Goal: Task Accomplishment & Management: Use online tool/utility

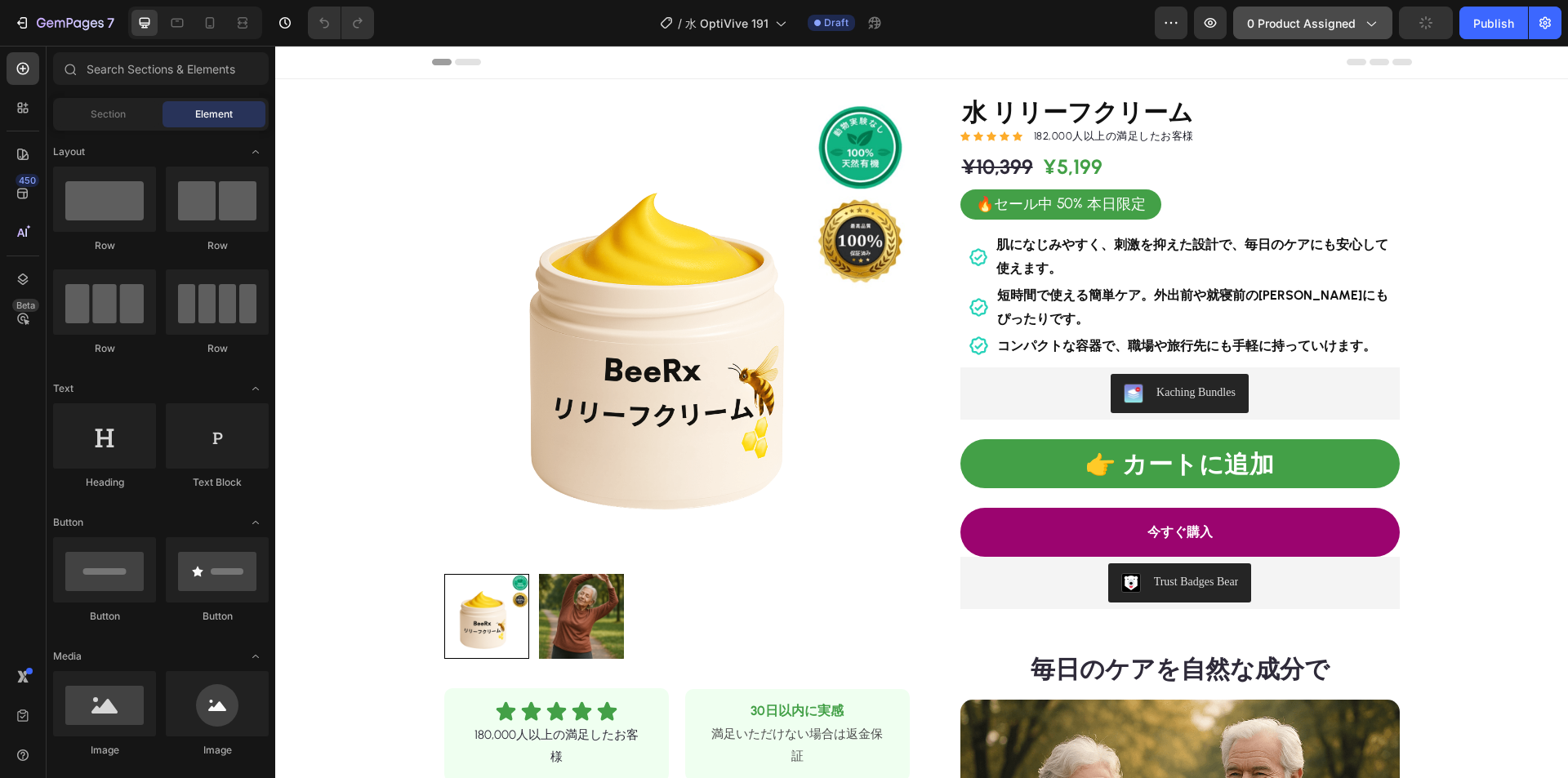
click at [1301, 30] on span "0 product assigned" at bounding box center [1301, 23] width 109 height 17
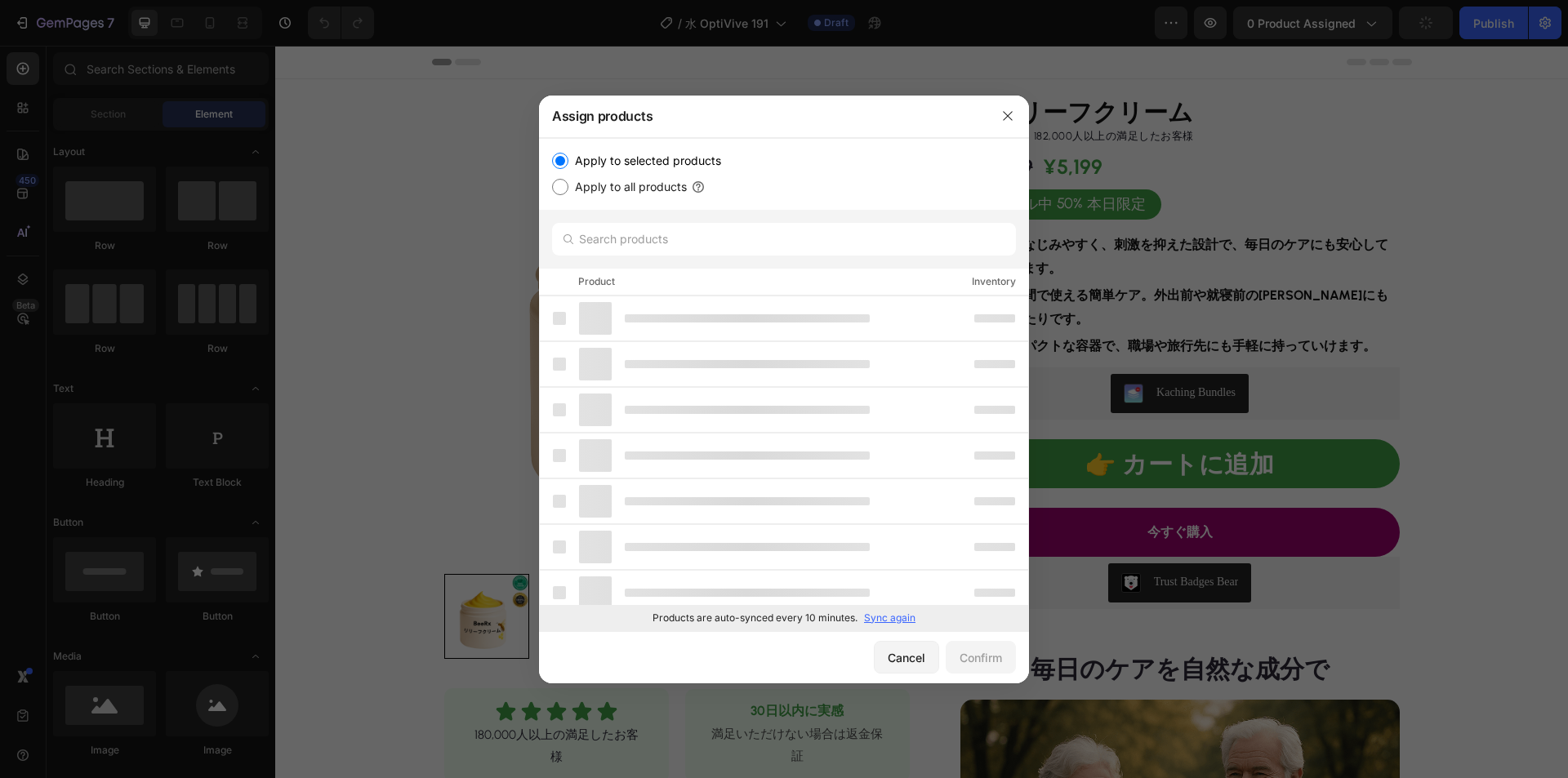
click at [898, 619] on p "Sync again" at bounding box center [890, 617] width 51 height 15
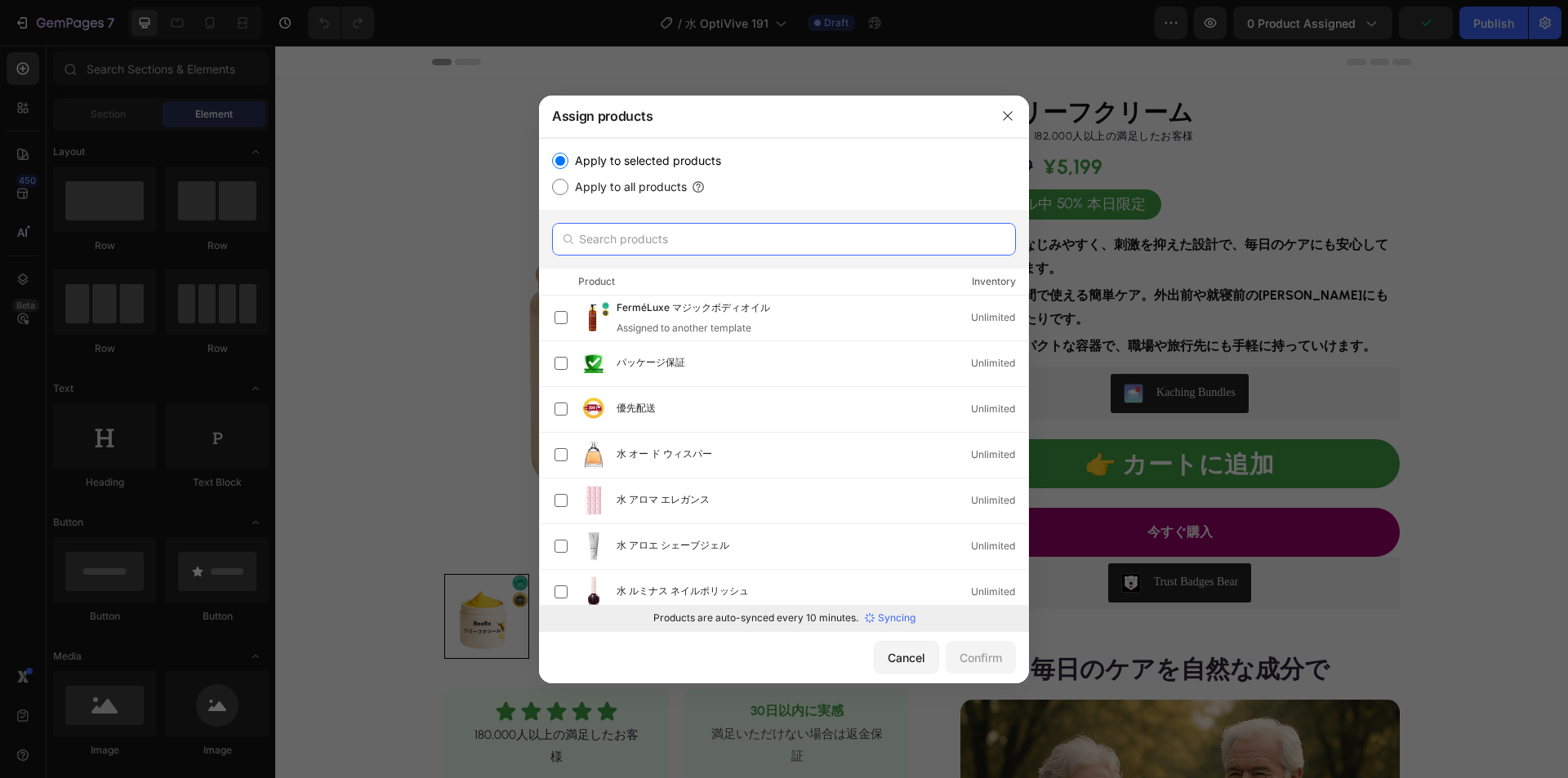
click at [758, 249] on input "text" at bounding box center [784, 239] width 464 height 33
paste input "水 活性化ビーズ"
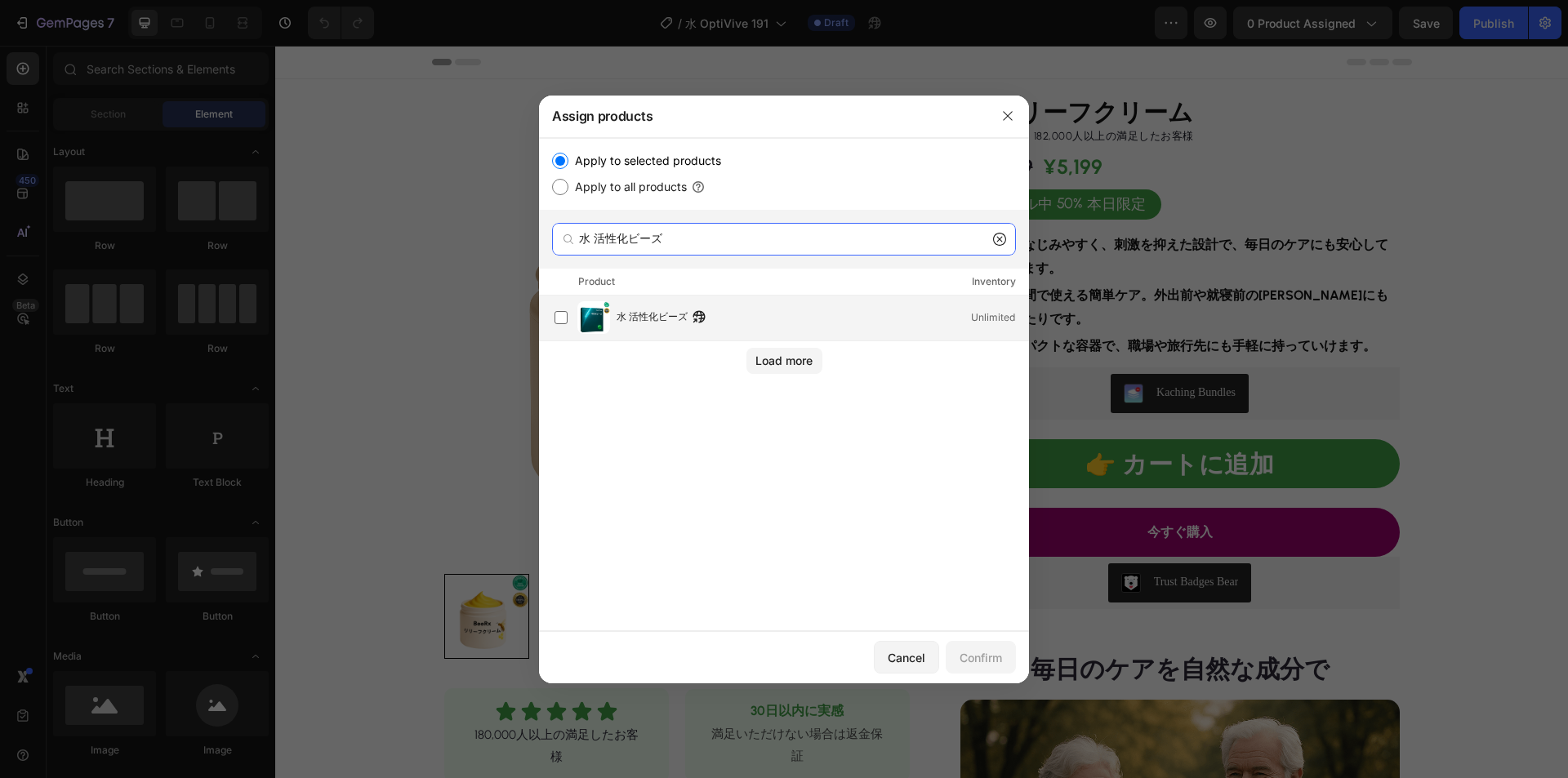
type input "水 活性化ビーズ"
click at [639, 319] on span "水 活性化ビーズ" at bounding box center [652, 317] width 71 height 18
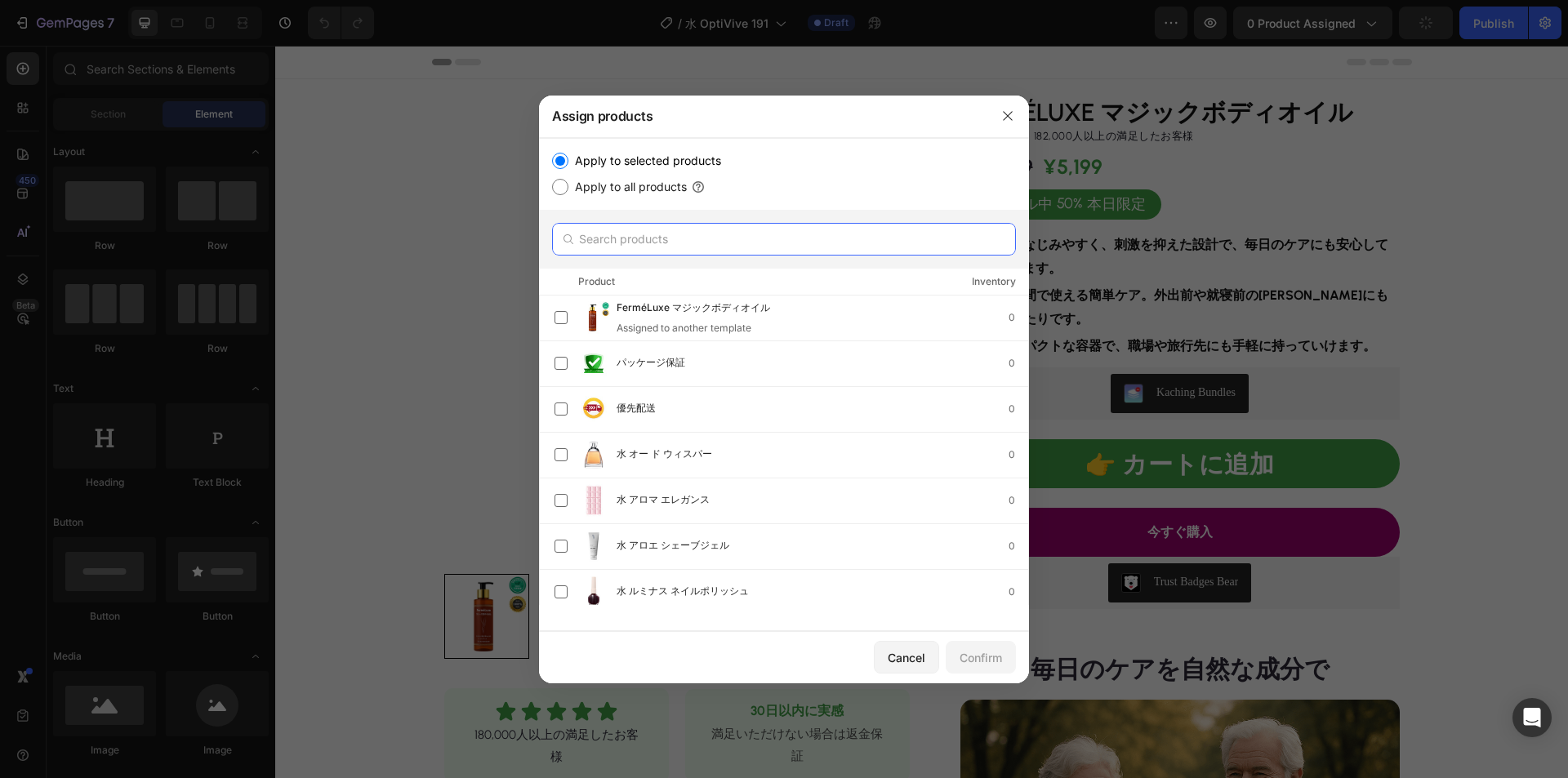
click at [694, 243] on input "text" at bounding box center [784, 239] width 464 height 33
paste input "水 活性化ビーズ"
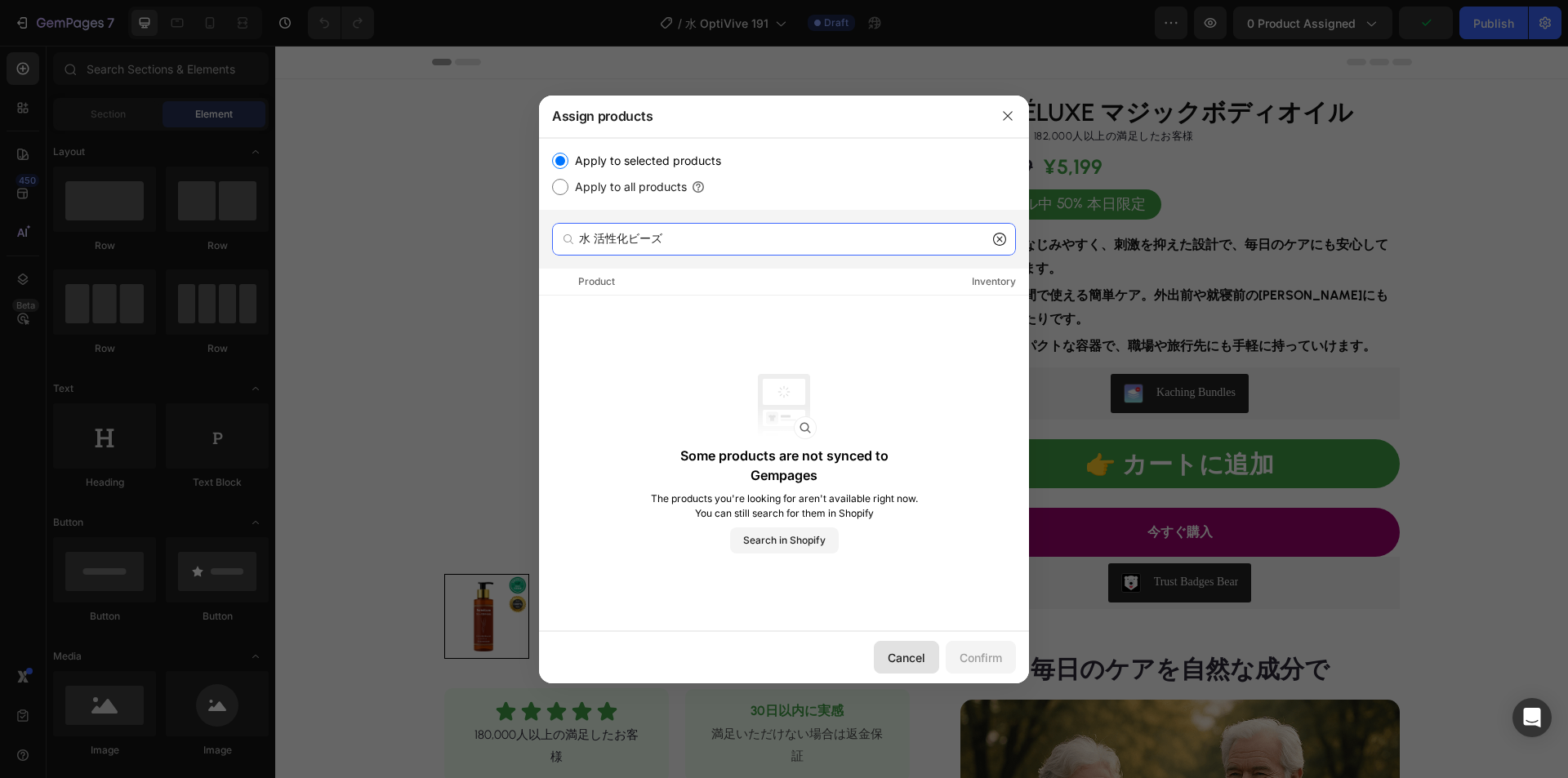
type input "水 活性化ビーズ"
click at [901, 667] on button "Cancel" at bounding box center [906, 657] width 65 height 33
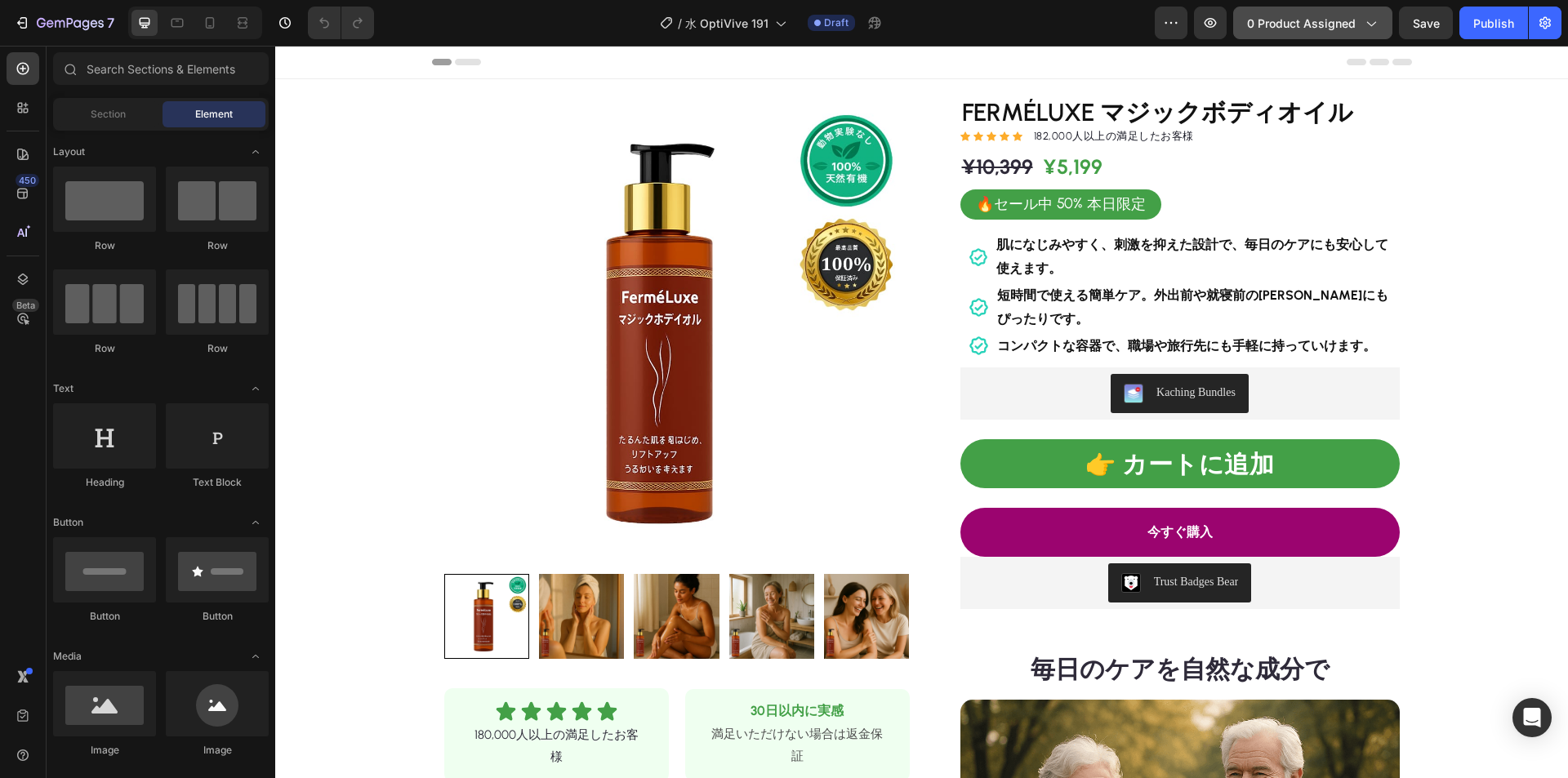
click at [1271, 31] on button "0 product assigned" at bounding box center [1313, 23] width 159 height 33
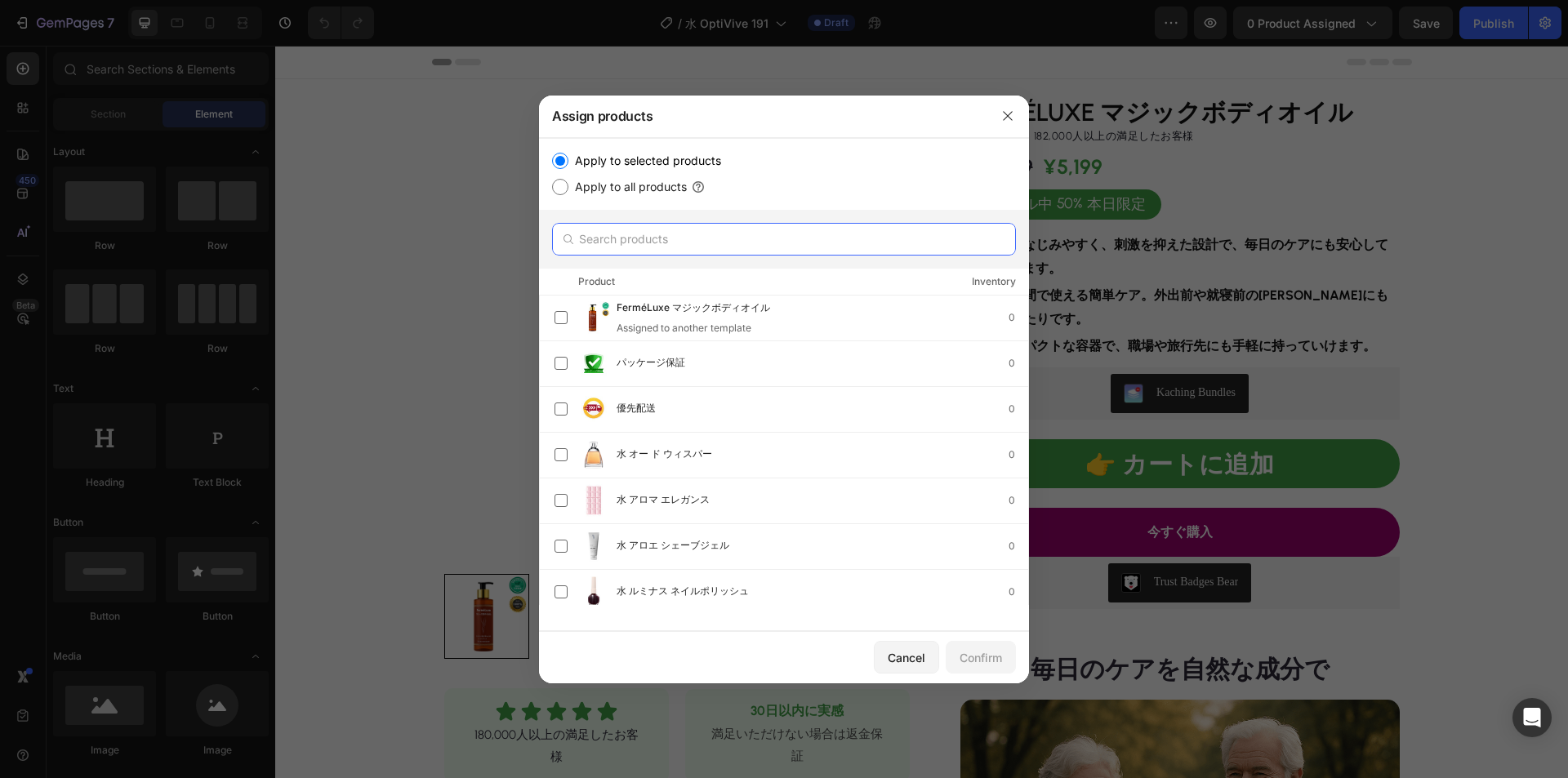
click at [685, 251] on input "text" at bounding box center [784, 239] width 464 height 33
paste input "水 活性化ビーズ"
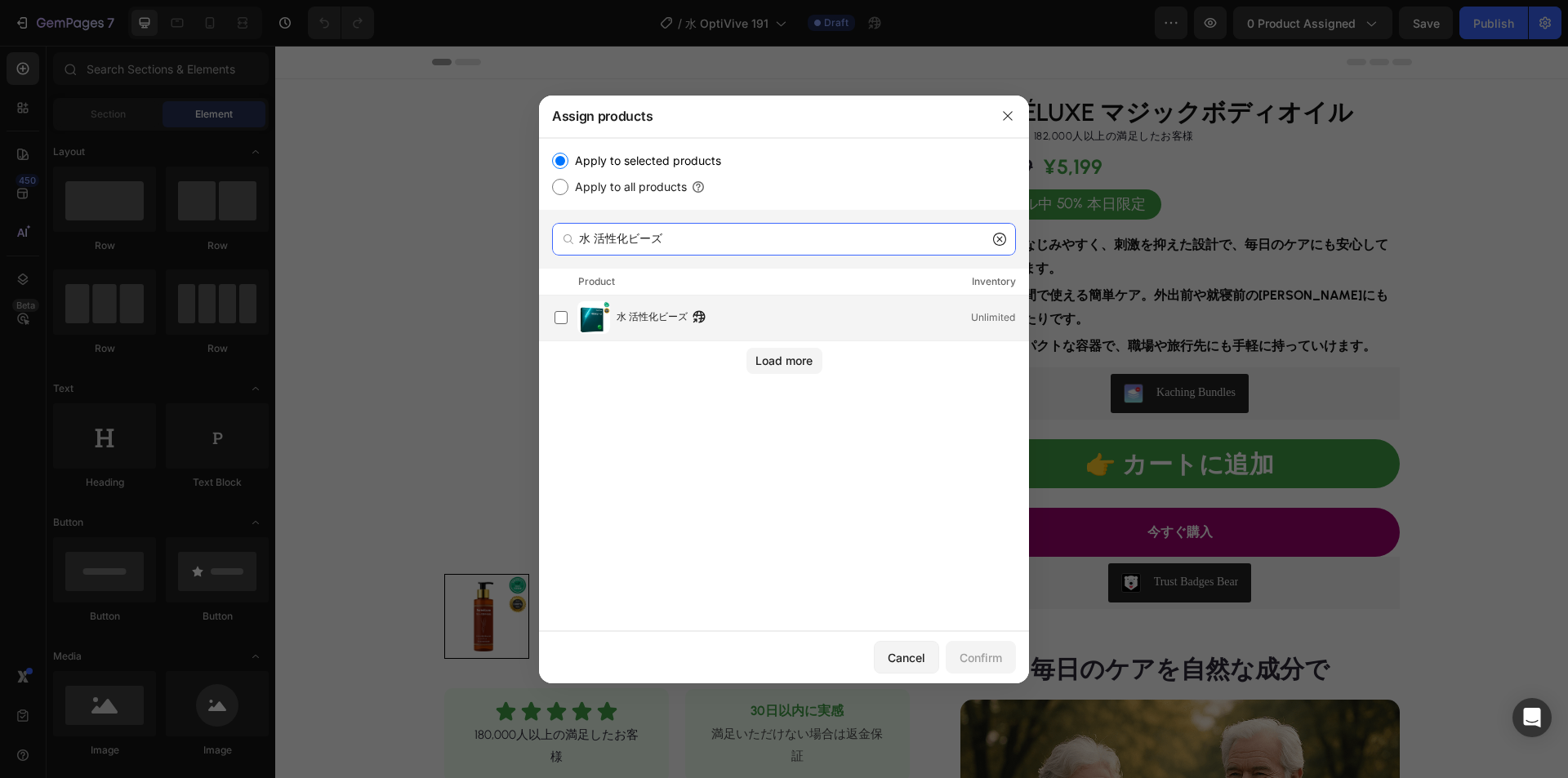
type input "水 活性化ビーズ"
click at [616, 308] on span "水 活性化ビーズ" at bounding box center [652, 317] width 71 height 18
drag, startPoint x: 990, startPoint y: 656, endPoint x: 971, endPoint y: 651, distance: 19.6
click at [990, 657] on div "Confirm" at bounding box center [981, 657] width 43 height 17
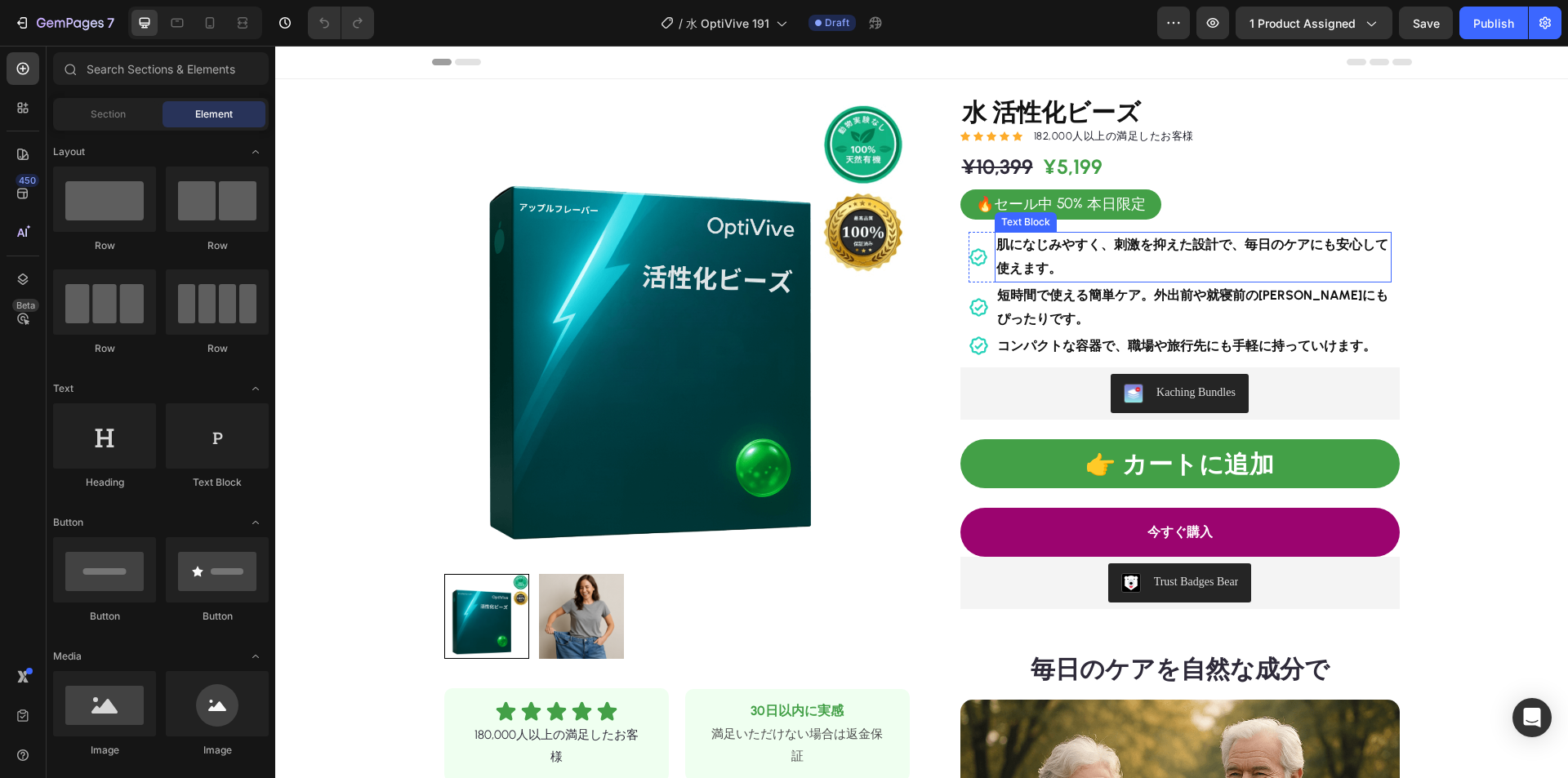
click at [1125, 249] on strong "肌になじみやすく、刺激を抑えた設計で、毎日のケアにも安心して使えます。" at bounding box center [1192, 256] width 392 height 39
click at [1132, 243] on strong "肌になじみやすく、刺激を抑えた設計で、毎日のケアにも安心して使えます。" at bounding box center [1192, 256] width 392 height 39
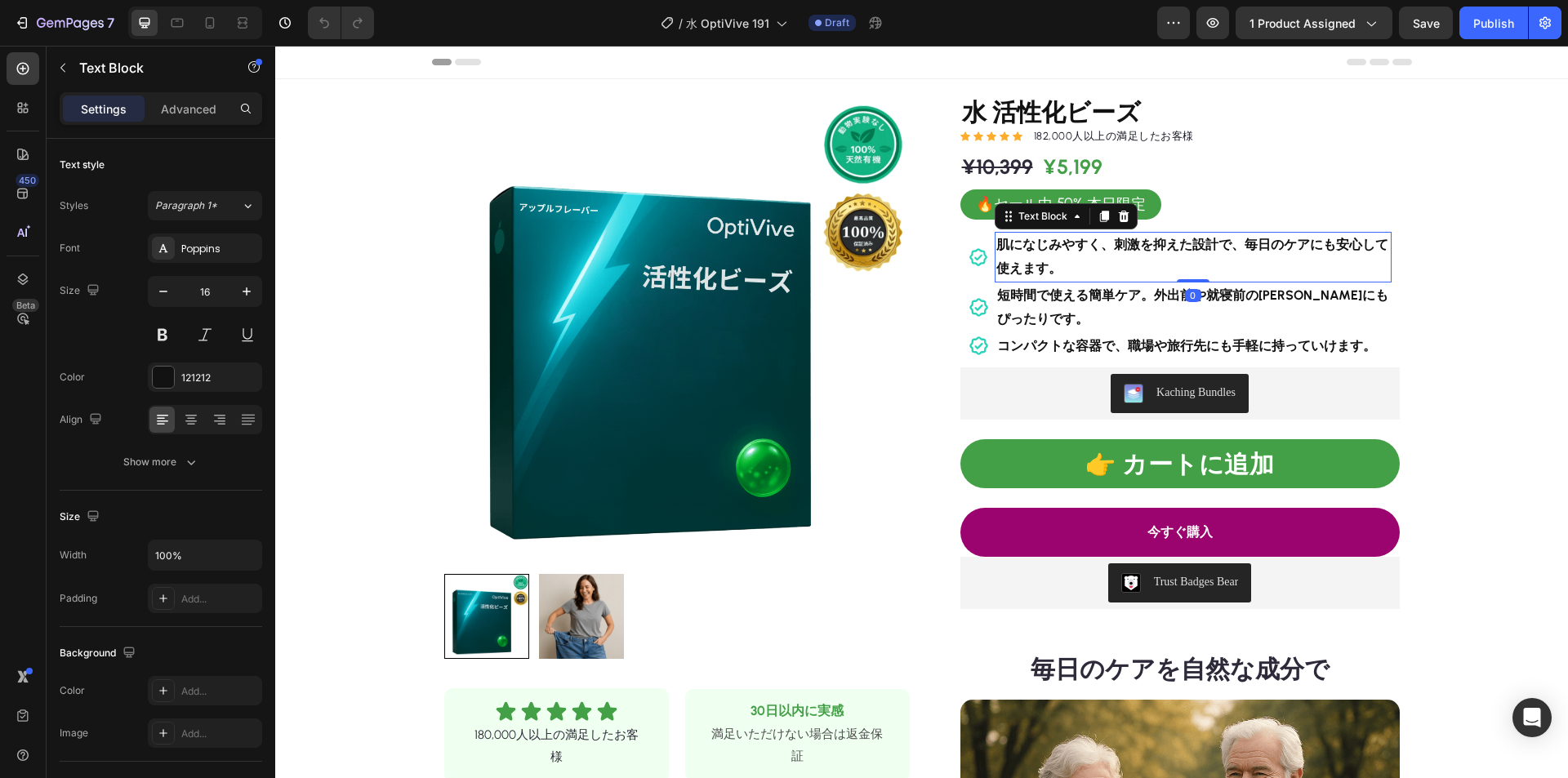
click at [1132, 243] on strong "肌になじみやすく、刺激を抑えた設計で、毎日のケアにも安心して使えます。" at bounding box center [1192, 256] width 392 height 39
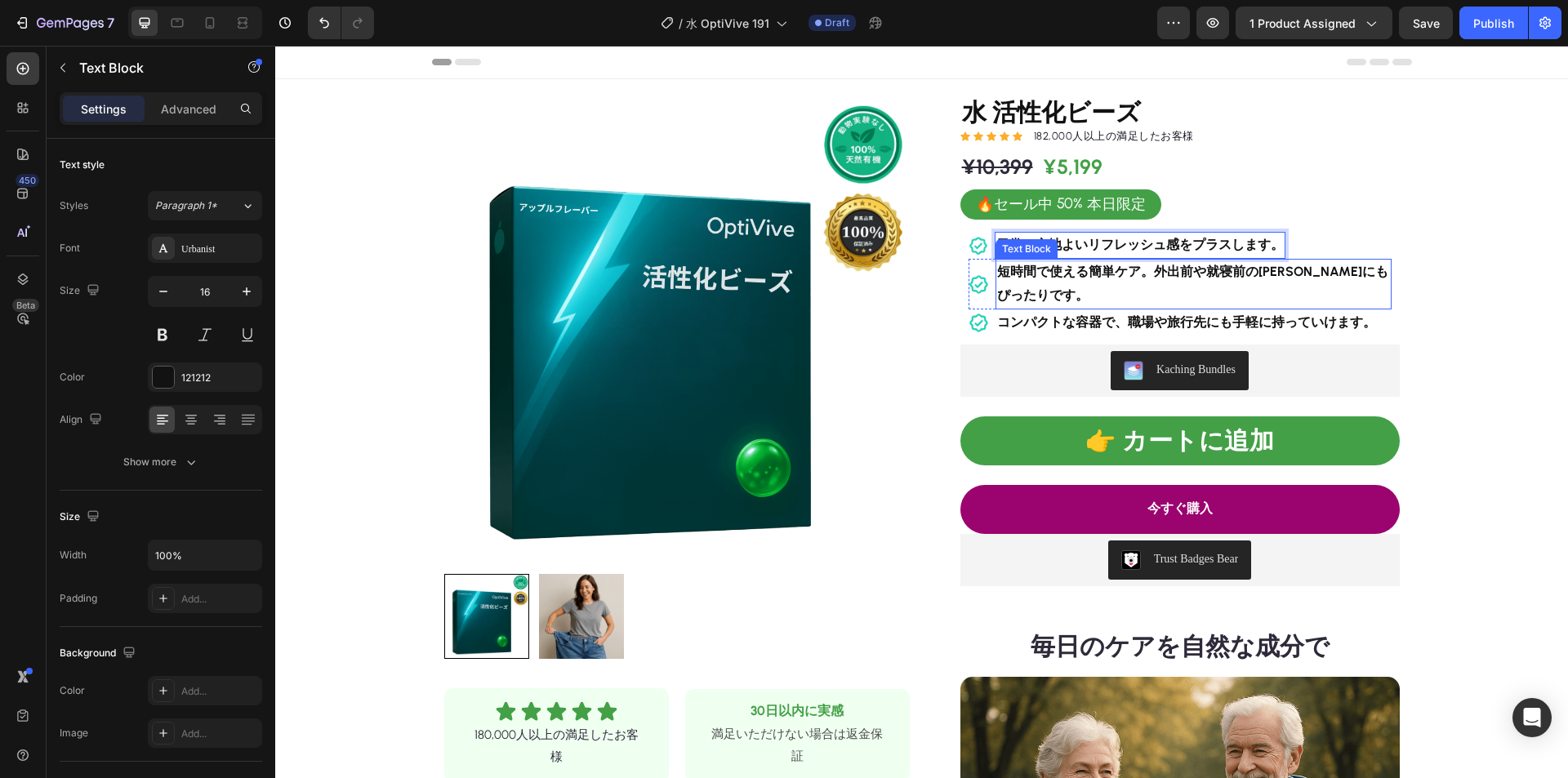
click at [1165, 272] on strong "短時間で使える簡単ケア。外出前や就寝前の[PERSON_NAME]にもぴったりです。" at bounding box center [1193, 284] width 391 height 39
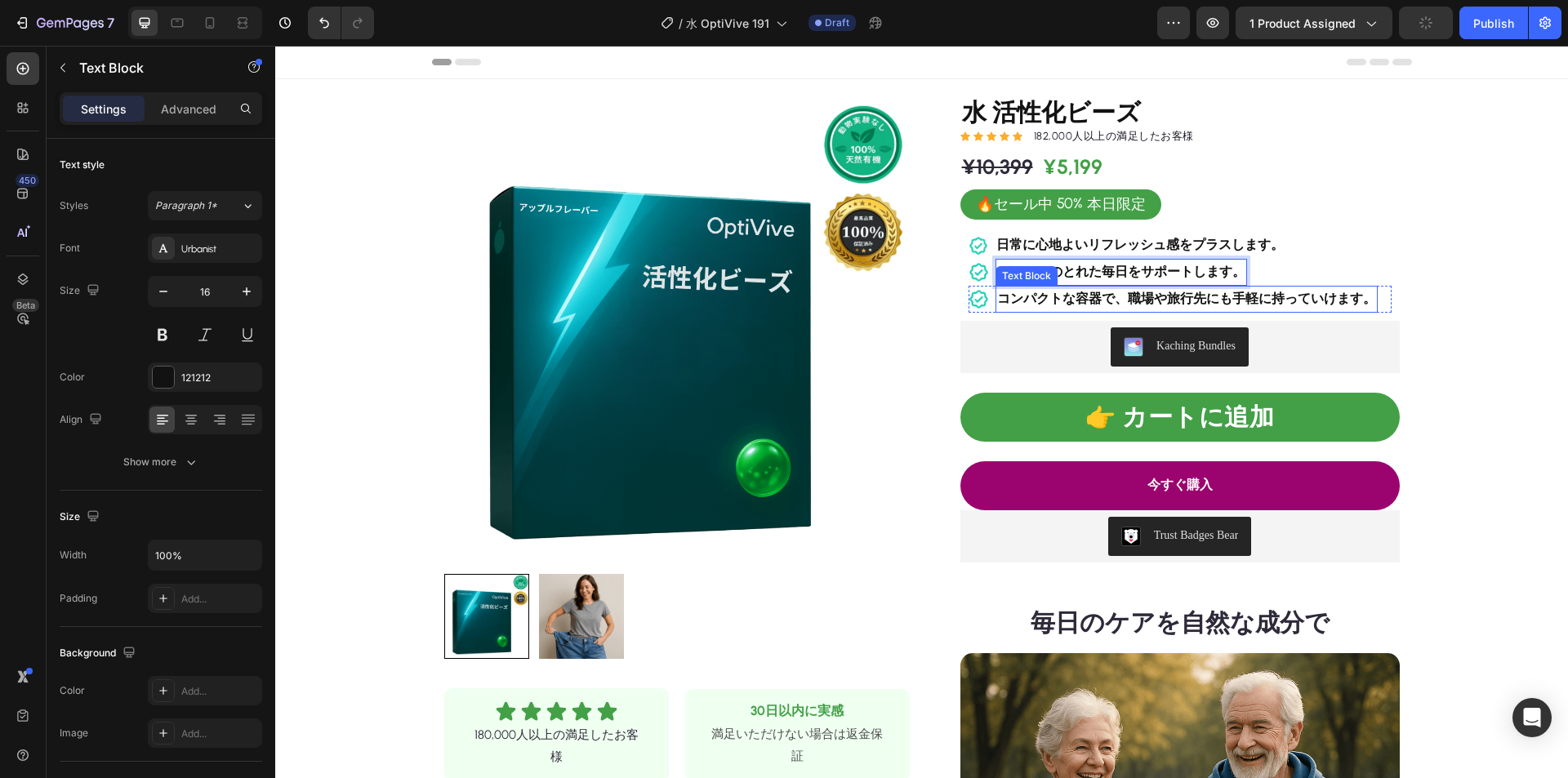
click at [1268, 296] on strong "コンパクトな容器で、職場や旅行先にも手軽に持っていけます。" at bounding box center [1187, 298] width 379 height 15
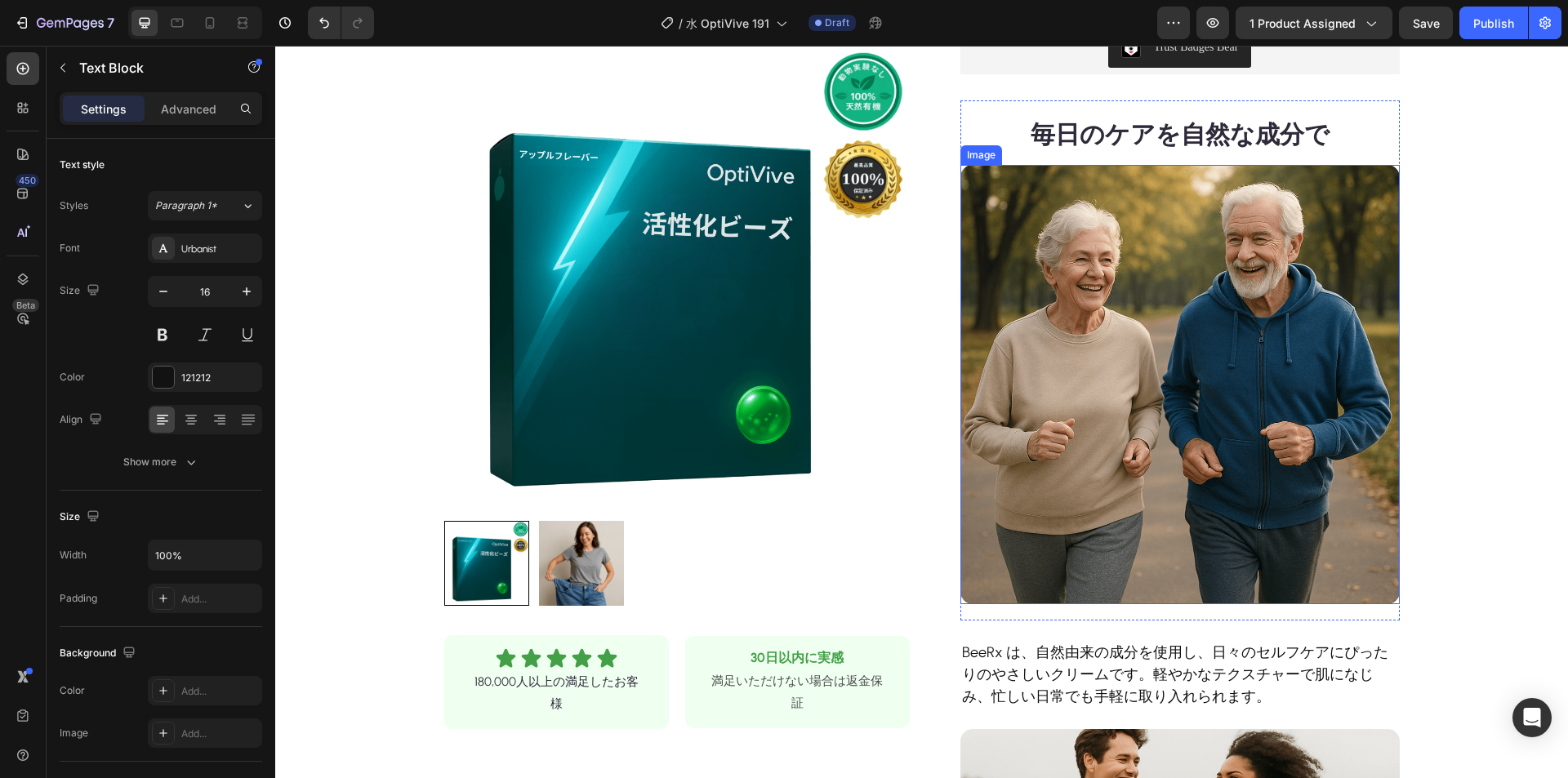
scroll to position [489, 0]
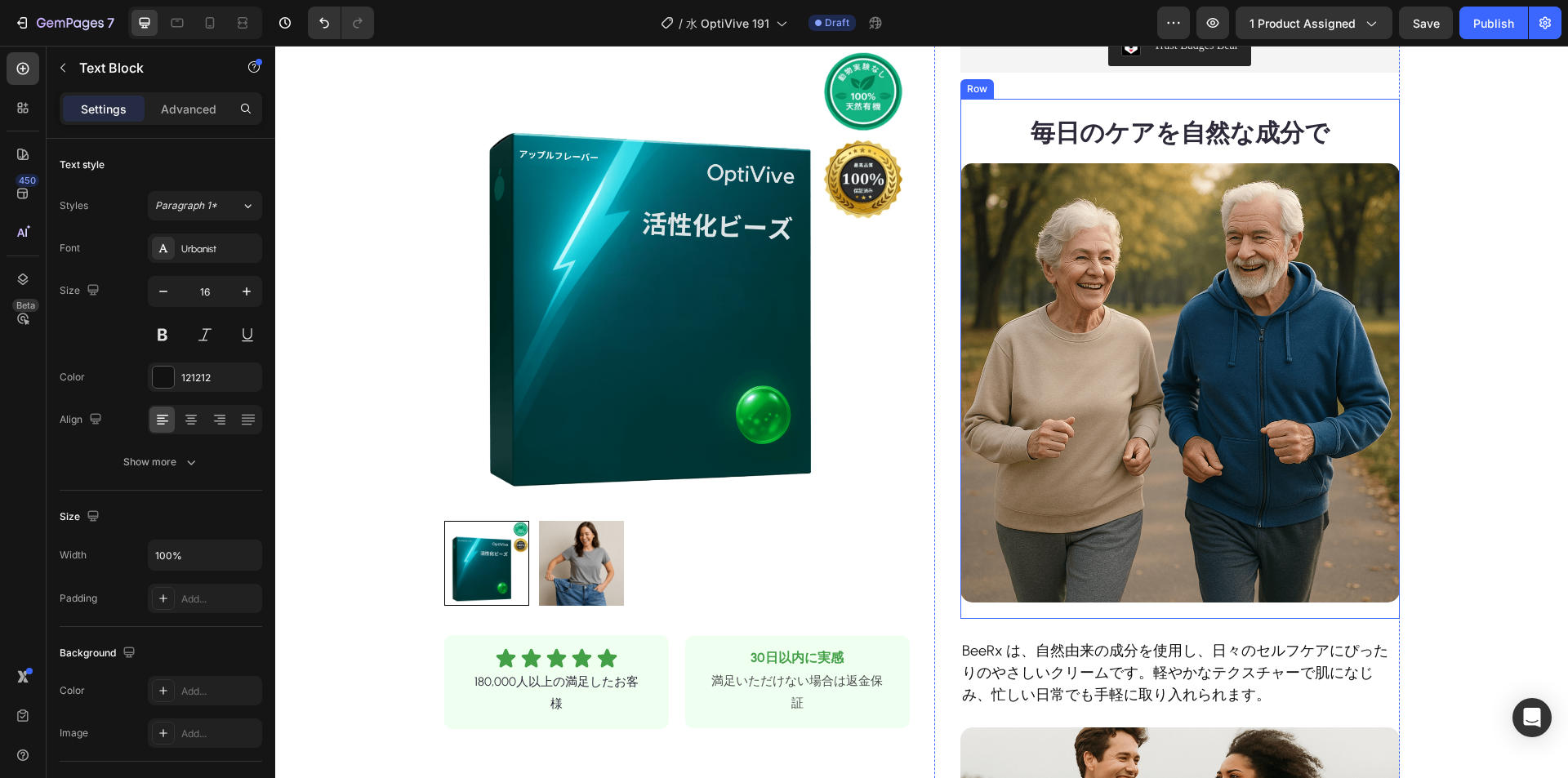
click at [1136, 137] on strong "毎日のケアを自然な成分で" at bounding box center [1180, 132] width 299 height 30
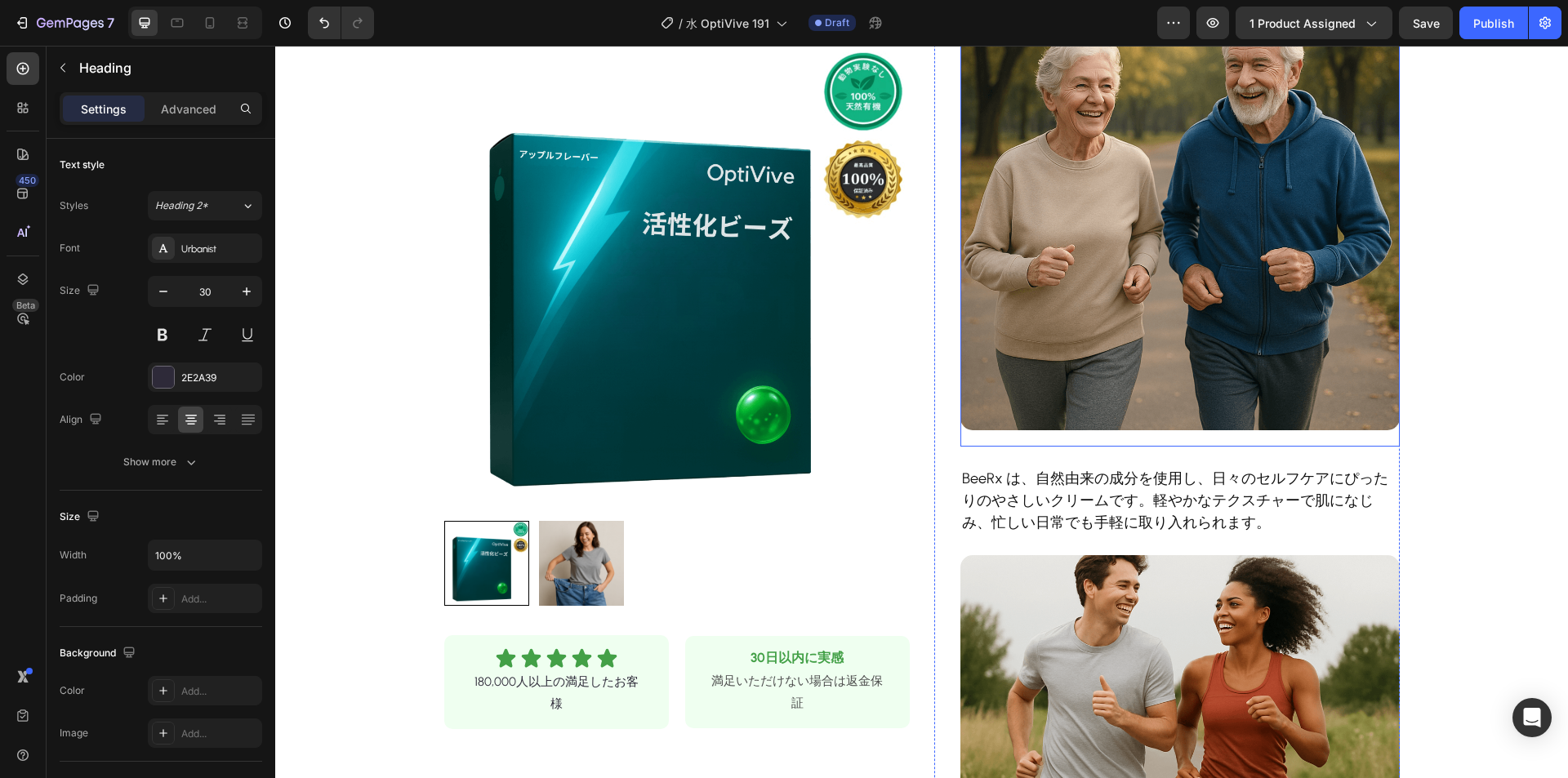
scroll to position [734, 0]
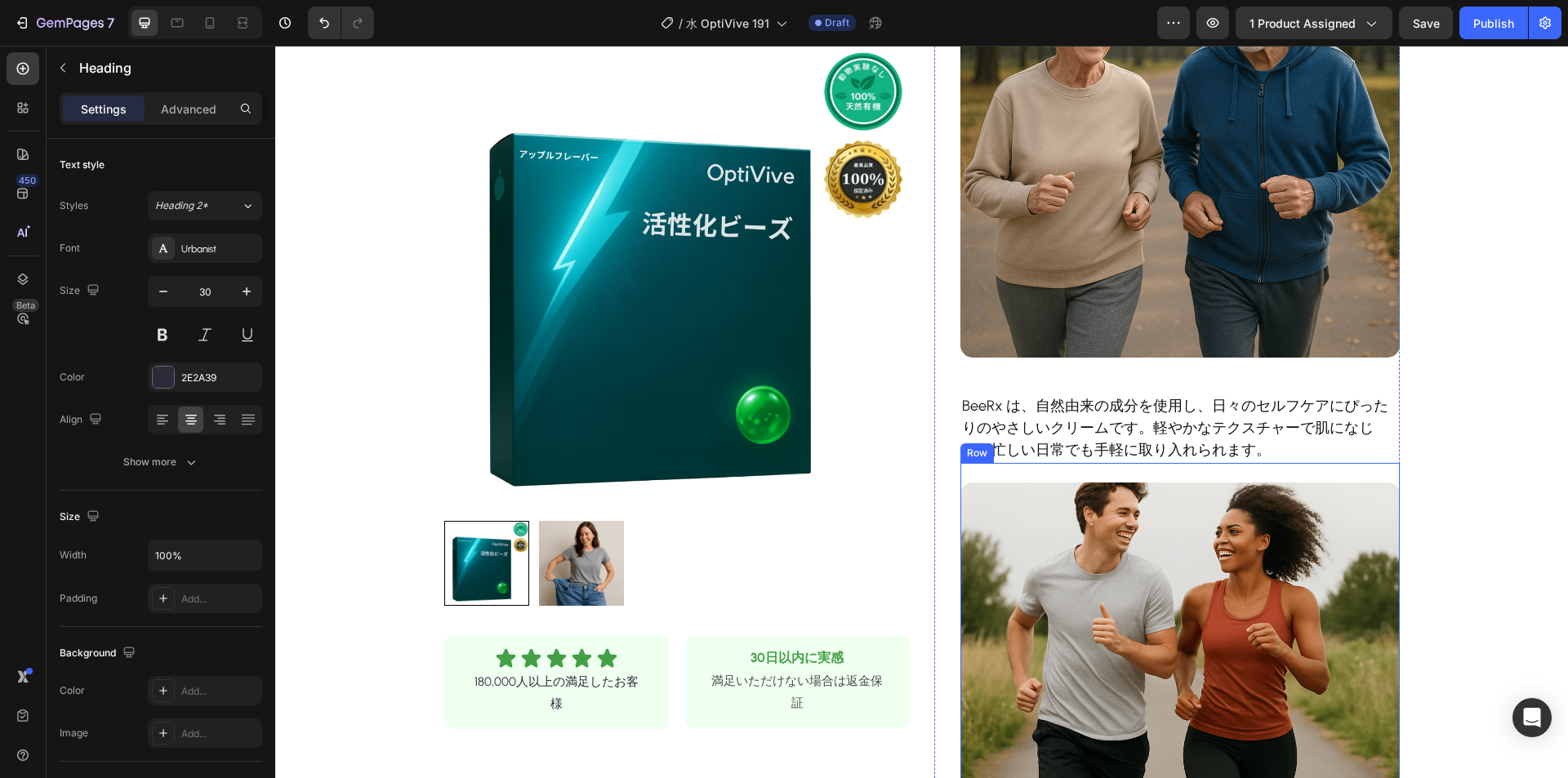
click at [1118, 425] on p "BeeRx は、自然由来の成分を使用し、日々のセルフケアにぴったりのやさしいクリームです。軽やかなテクスチャーで肌になじみ、忙しい日常でも手軽に取り入れられま…" at bounding box center [1180, 428] width 436 height 66
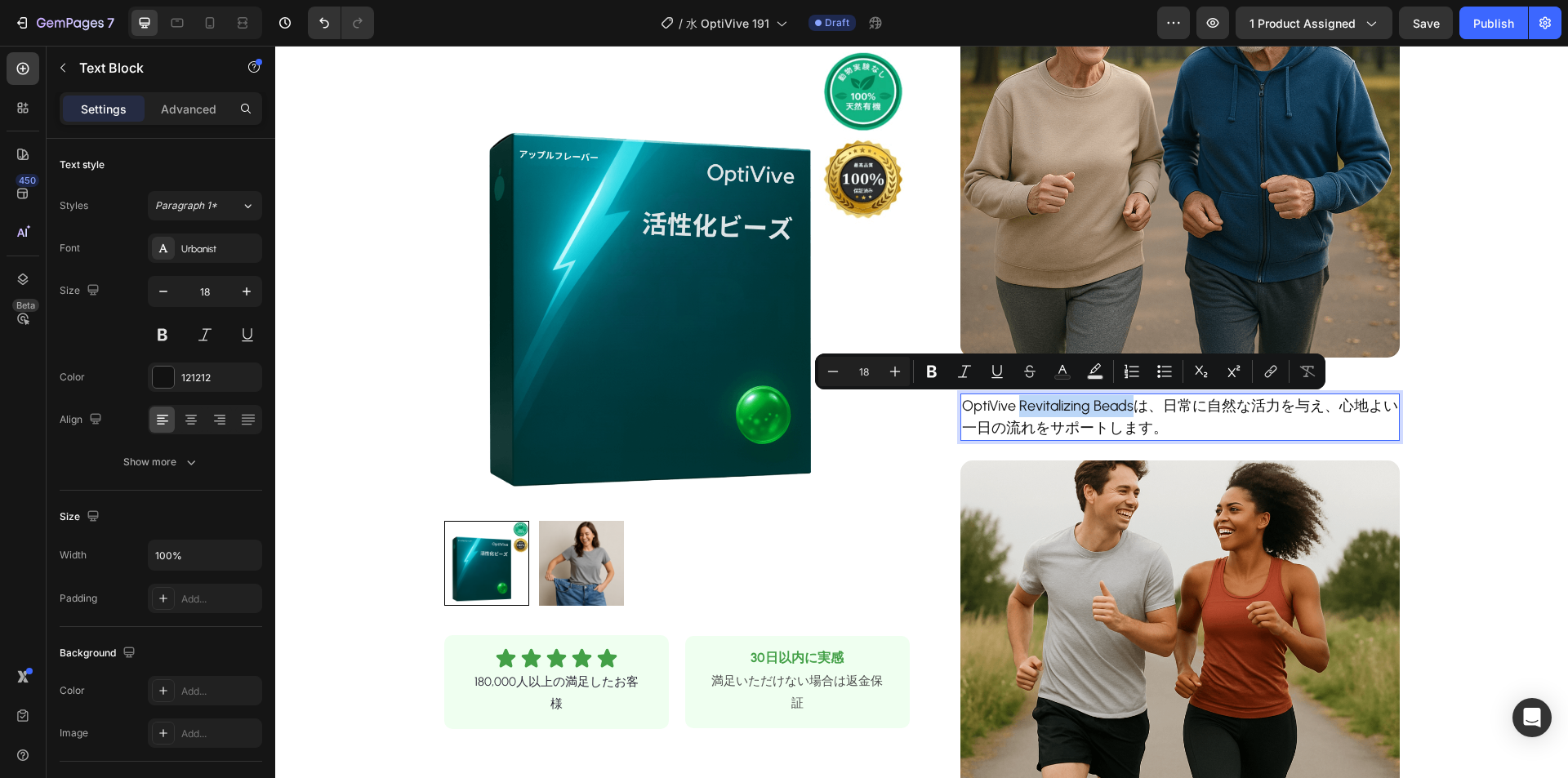
drag, startPoint x: 1129, startPoint y: 403, endPoint x: 1017, endPoint y: 406, distance: 112.0
click at [1017, 406] on p "OptiVive Revitalizing Beadsは、日常に自然な活力を与え、心地よい一日の流れをサポートします。" at bounding box center [1180, 416] width 436 height 44
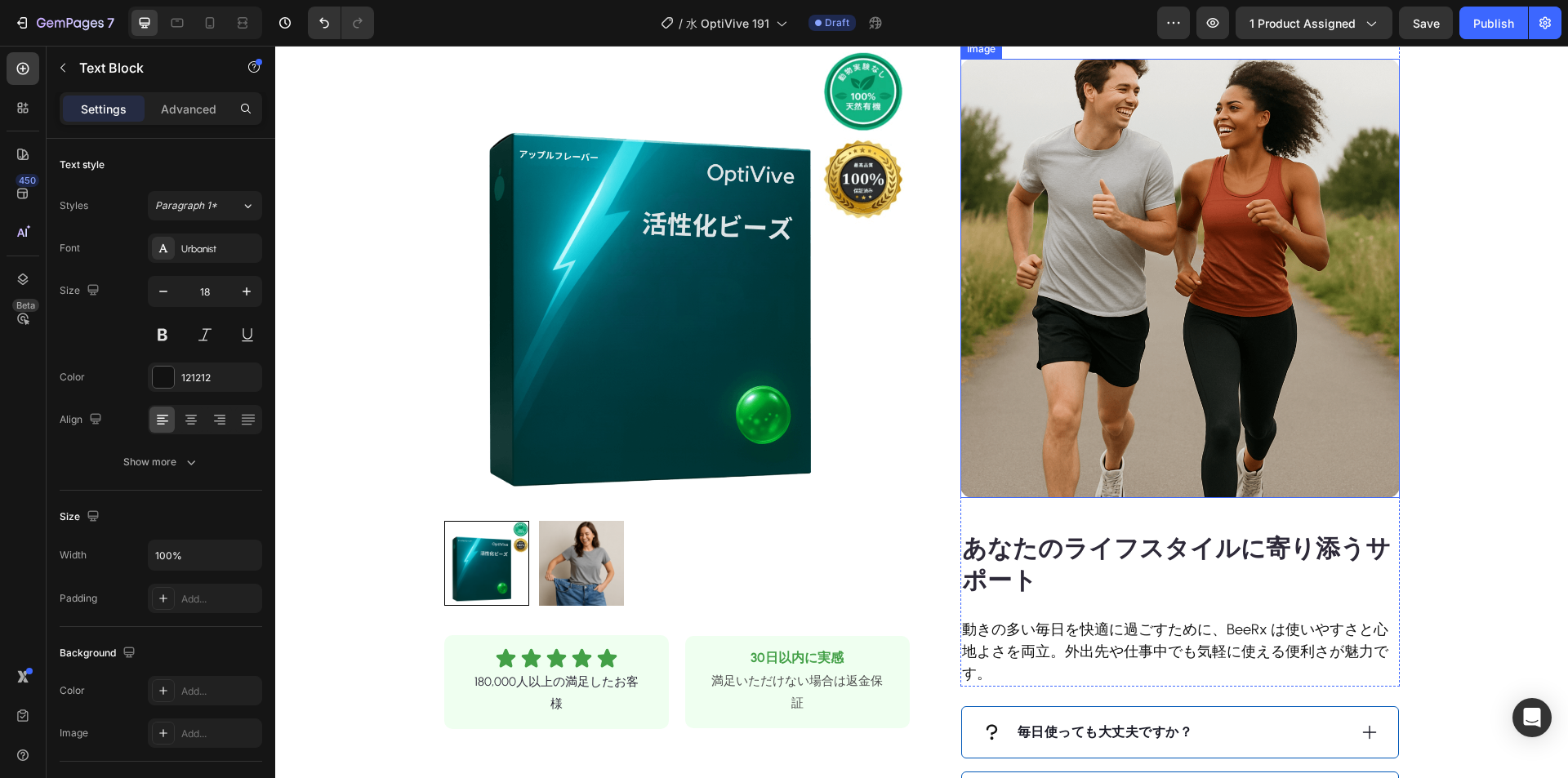
scroll to position [1306, 0]
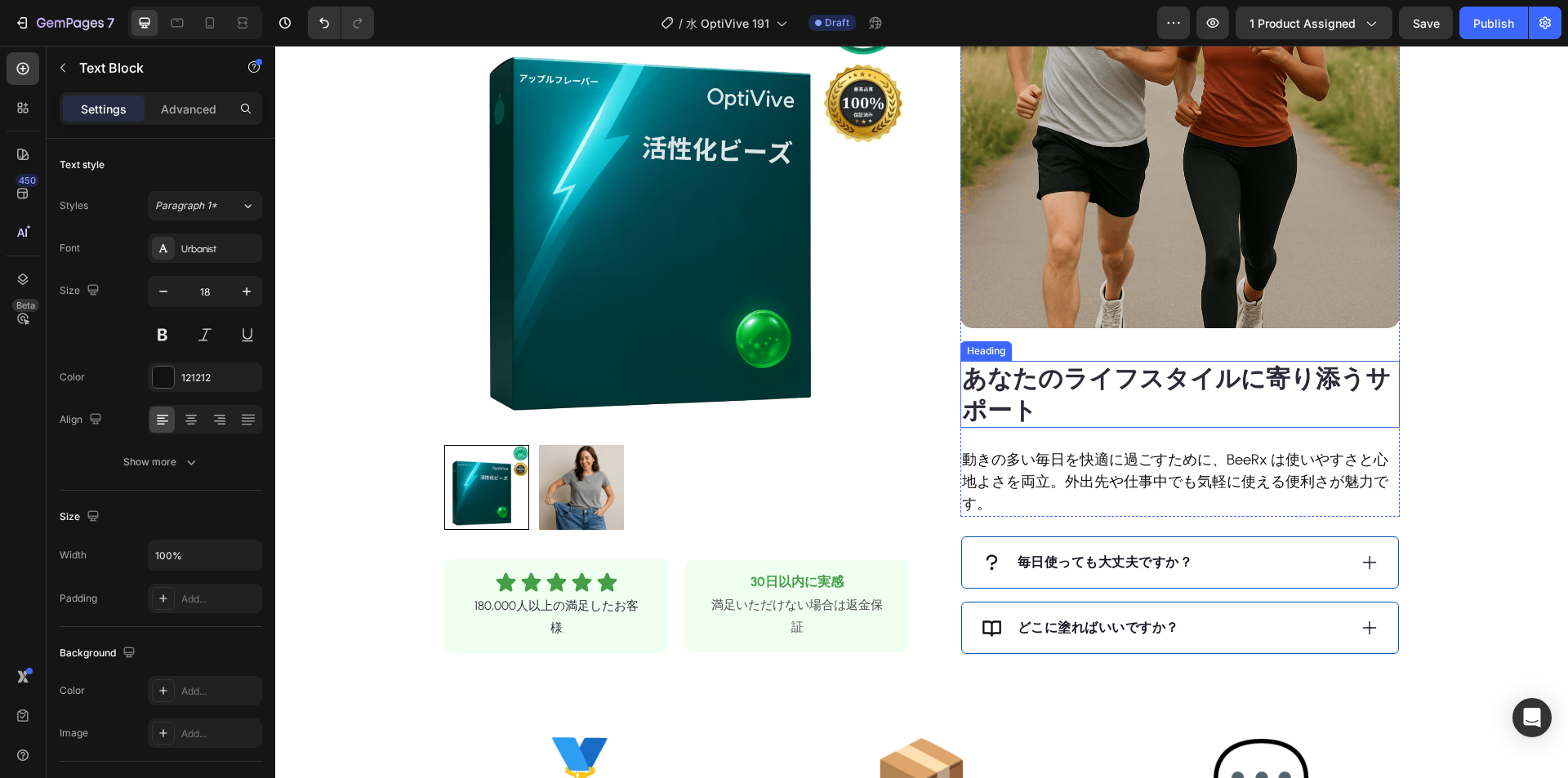
click at [1024, 386] on strong "あなたのライフスタイルに寄り添うサポート" at bounding box center [1176, 394] width 429 height 62
click at [1025, 374] on strong "あなたのライフスタイルに寄り添うサポート" at bounding box center [1176, 394] width 429 height 62
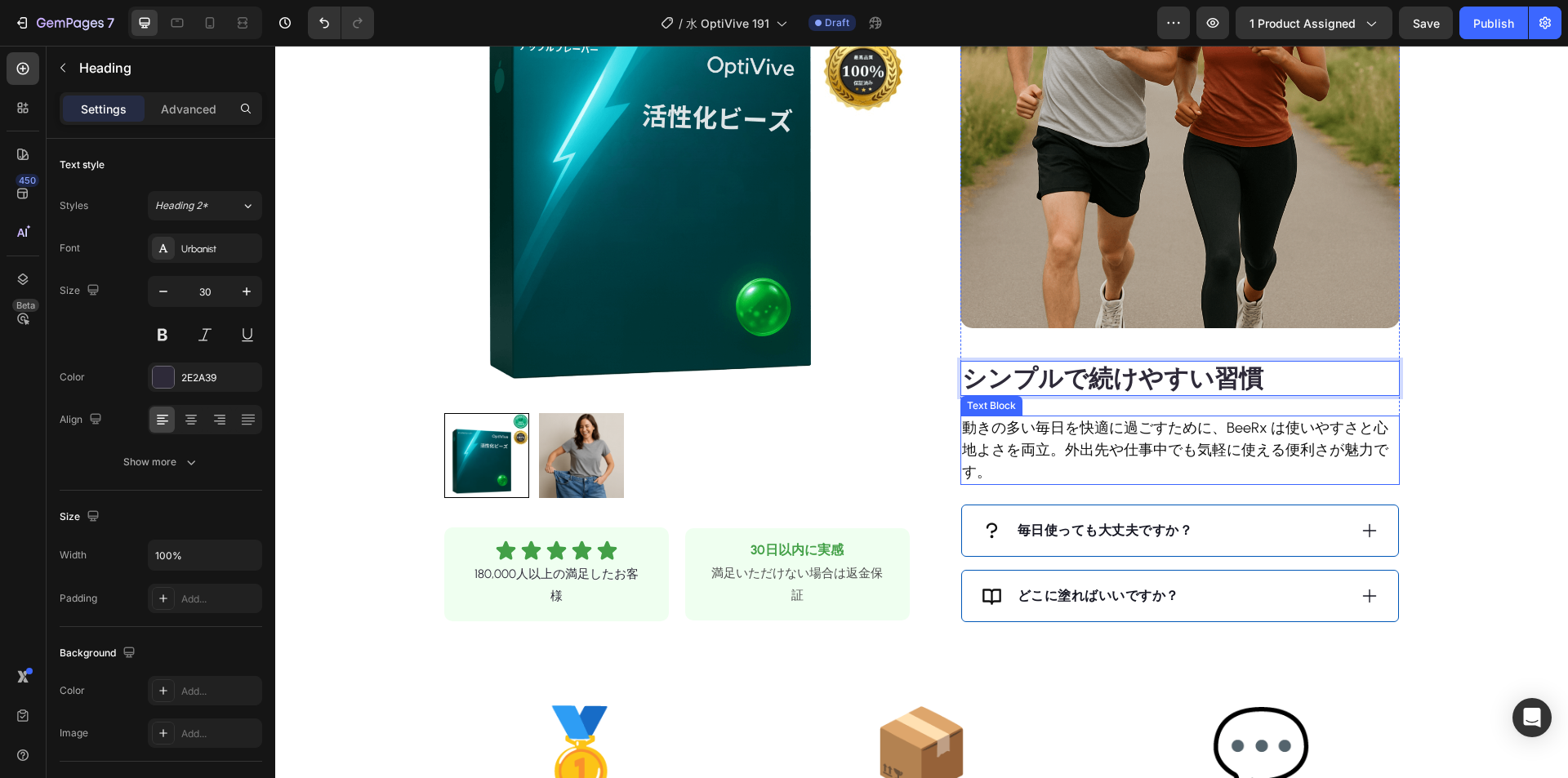
click at [1151, 446] on p "動きの多い毎日を快適に過ごすために、BeeRx は使いやすさと心地よさを両立。外出先や仕事中でも気軽に使える便利さが魅力です。" at bounding box center [1180, 450] width 436 height 66
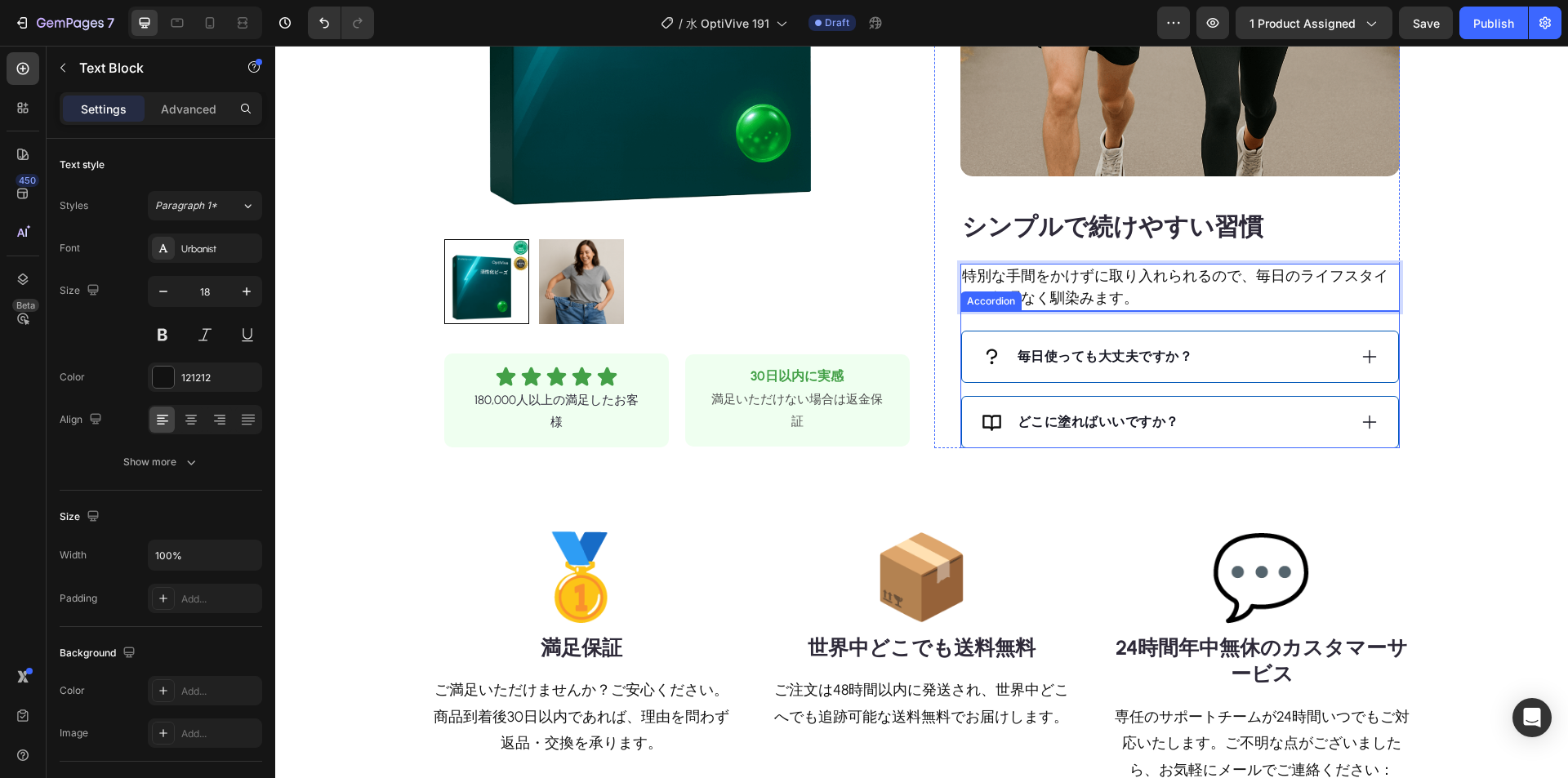
scroll to position [1469, 0]
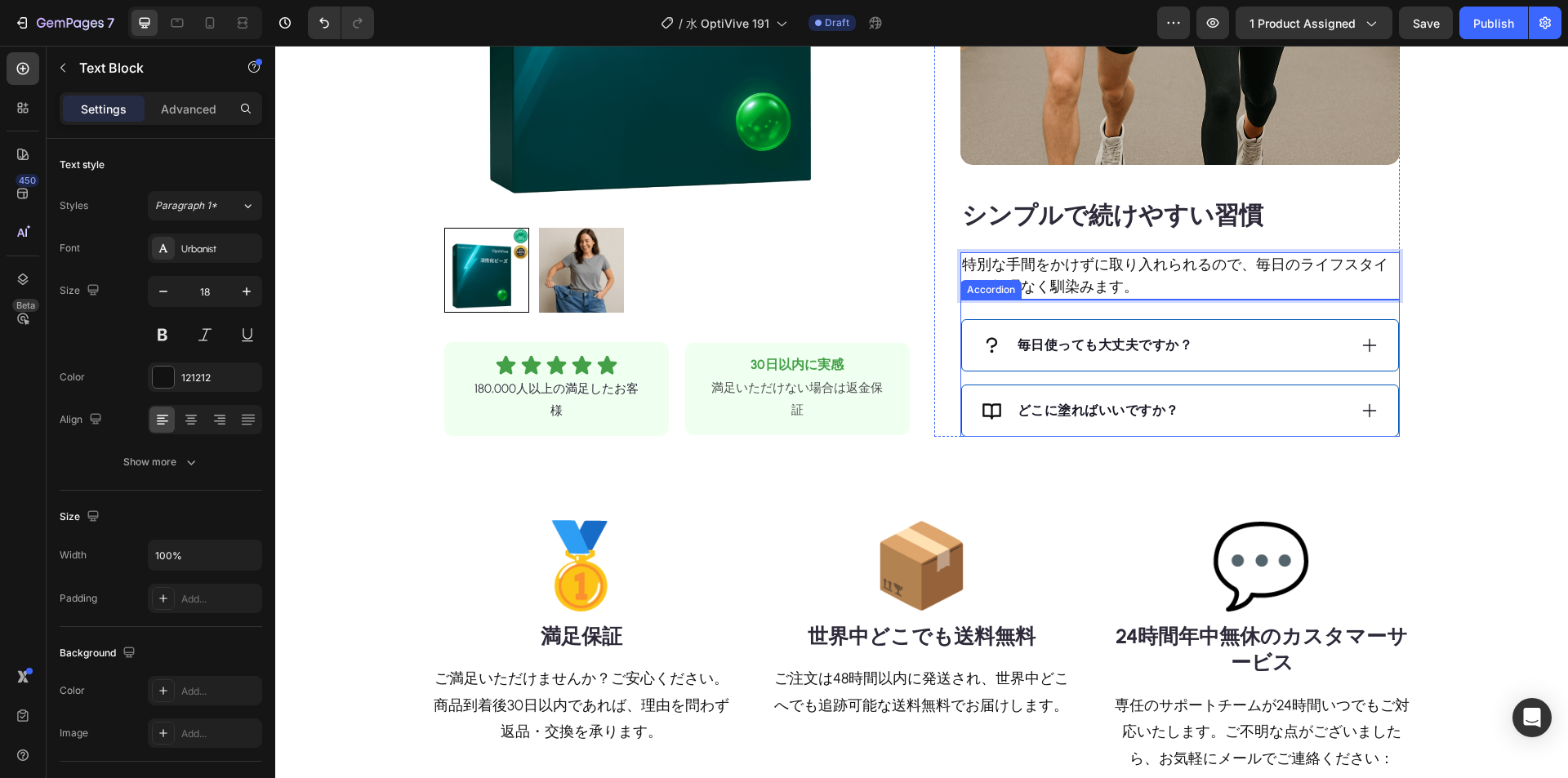
click at [1250, 340] on div "毎日使っても大丈夫ですか？" at bounding box center [1164, 345] width 366 height 25
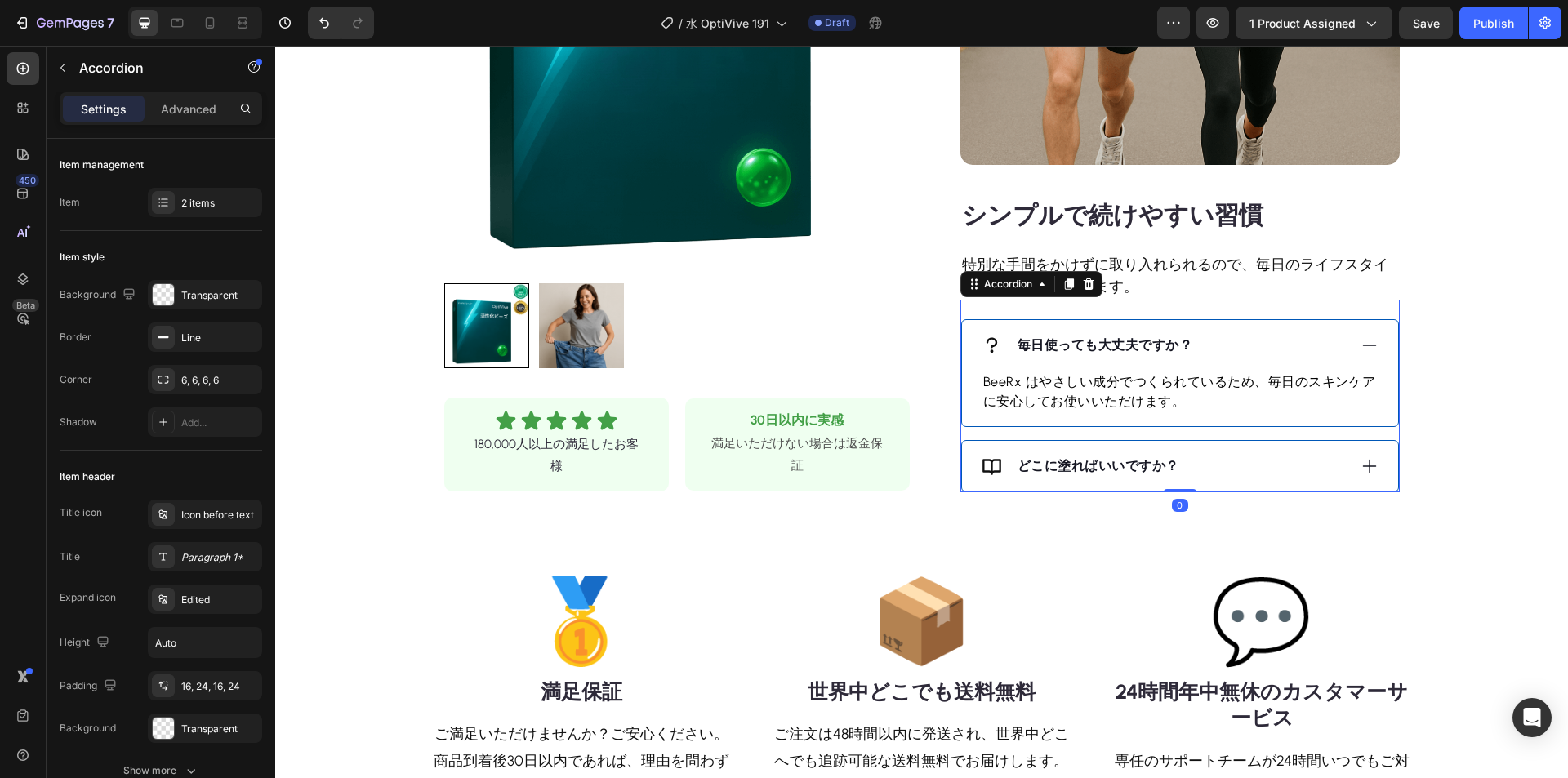
click at [1147, 350] on strong "毎日使っても大丈夫ですか？" at bounding box center [1105, 344] width 176 height 15
click at [1144, 348] on strong "毎日使っても大丈夫ですか？" at bounding box center [1105, 344] width 176 height 15
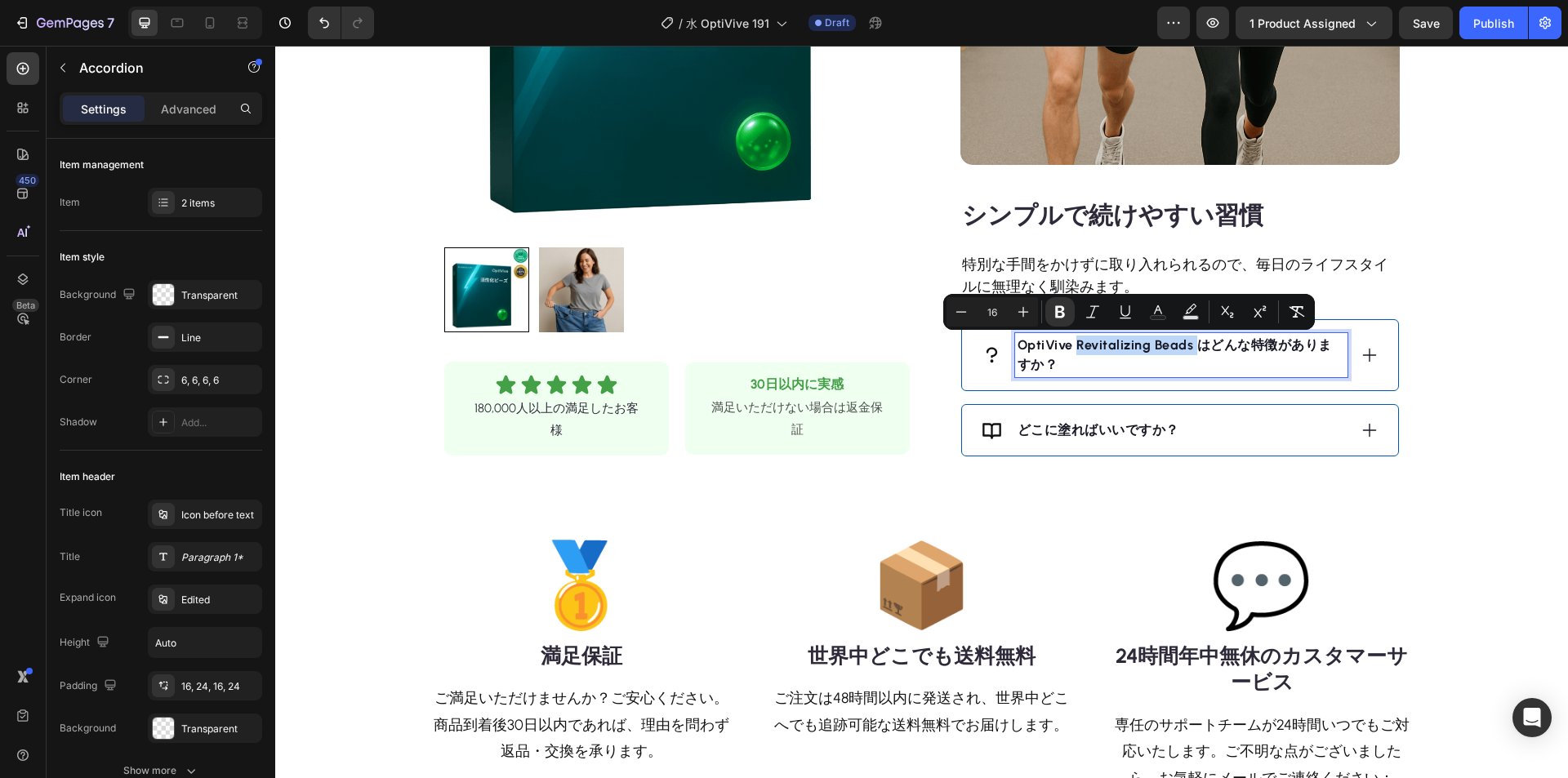
drag, startPoint x: 1188, startPoint y: 345, endPoint x: 1072, endPoint y: 346, distance: 116.0
click at [1072, 346] on strong "OptiVive Revitalizing Beads はどんな特徴がありますか？" at bounding box center [1174, 354] width 315 height 35
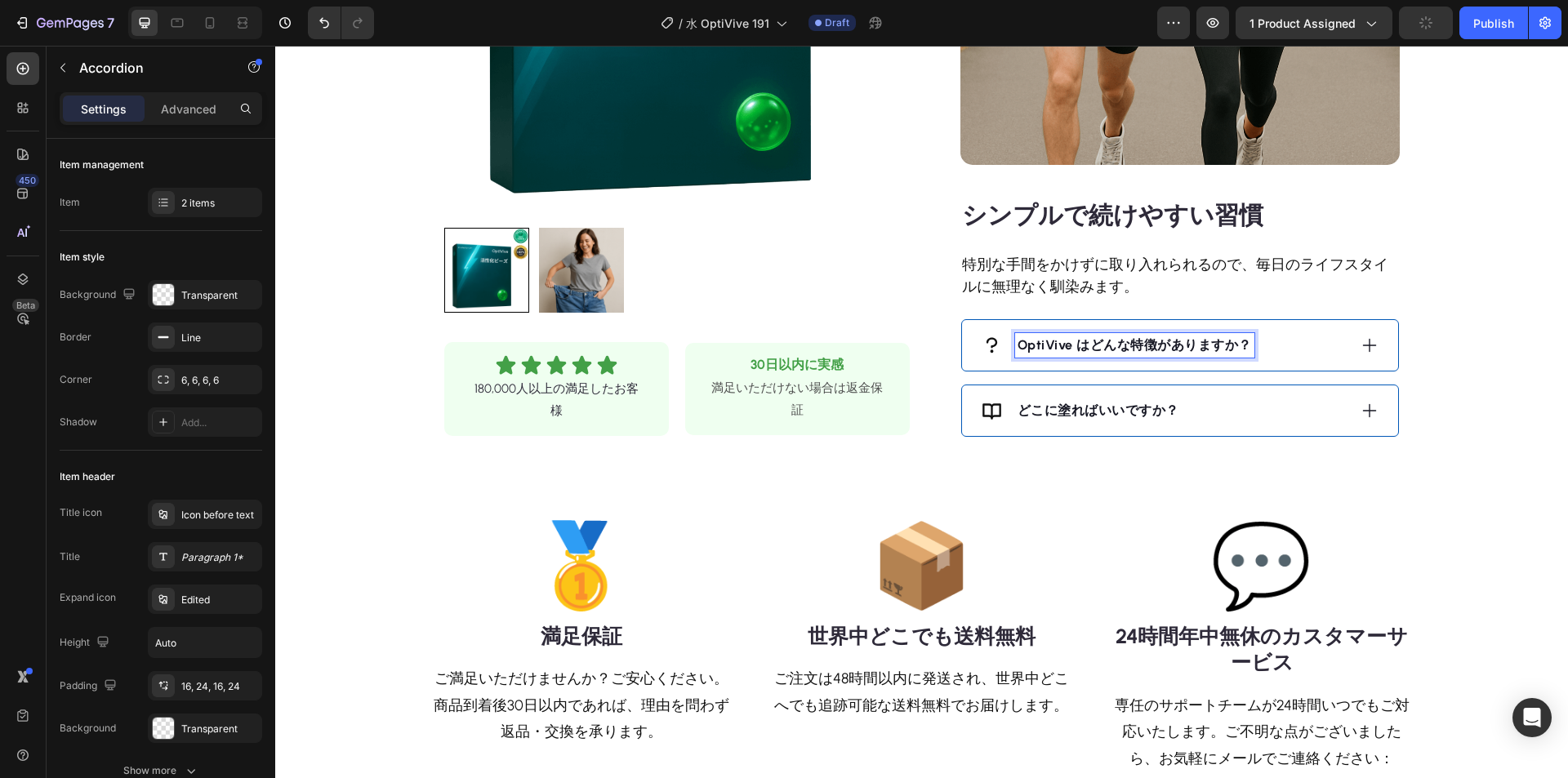
click at [1365, 333] on div "OptiVive はどんな特徴がありますか？" at bounding box center [1180, 344] width 436 height 51
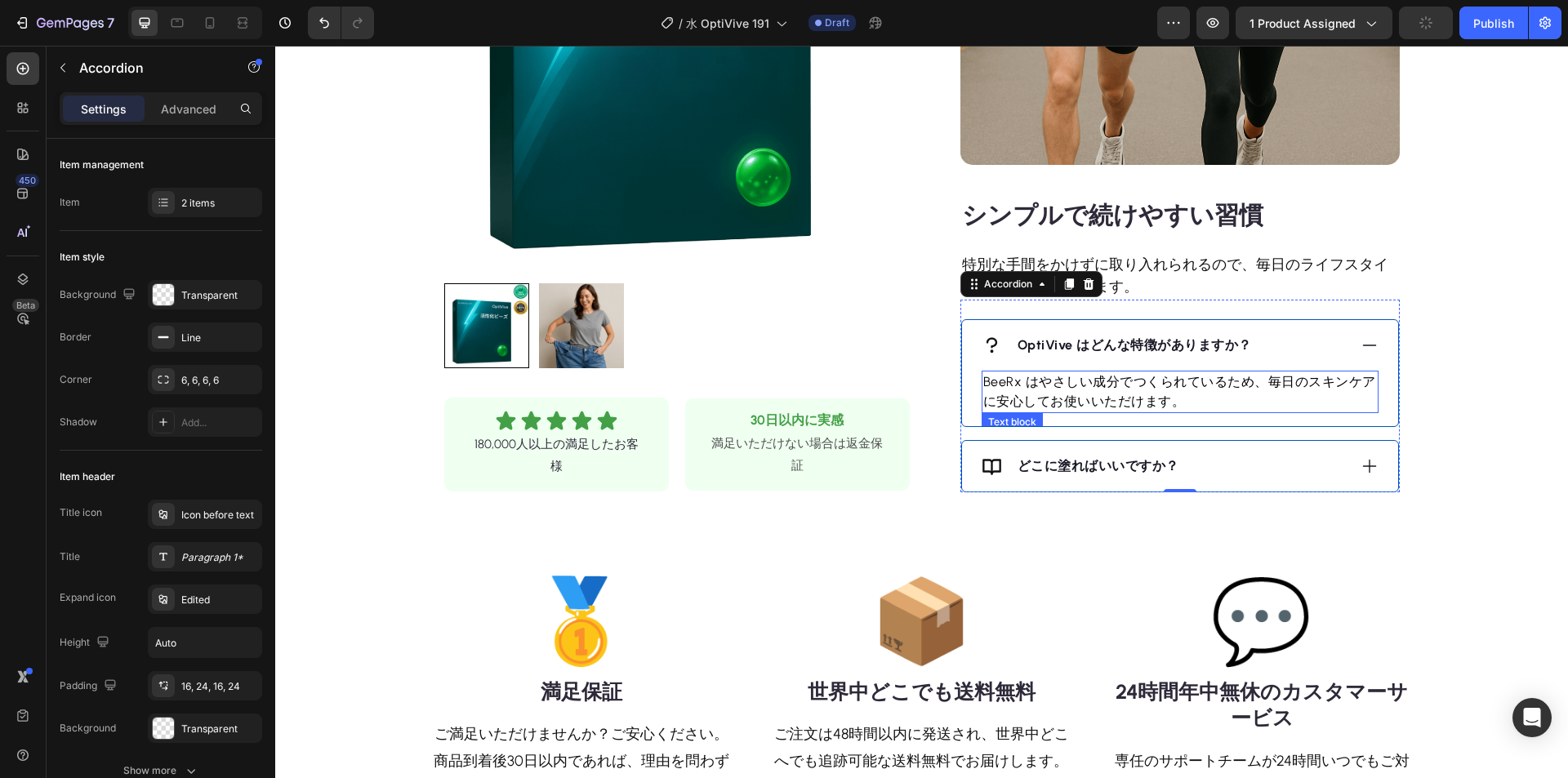
click at [1128, 373] on p "BeeRx はやさしい成分でつくられているため、毎日のスキンケアに安心してお使いいただけます。" at bounding box center [1180, 392] width 394 height 39
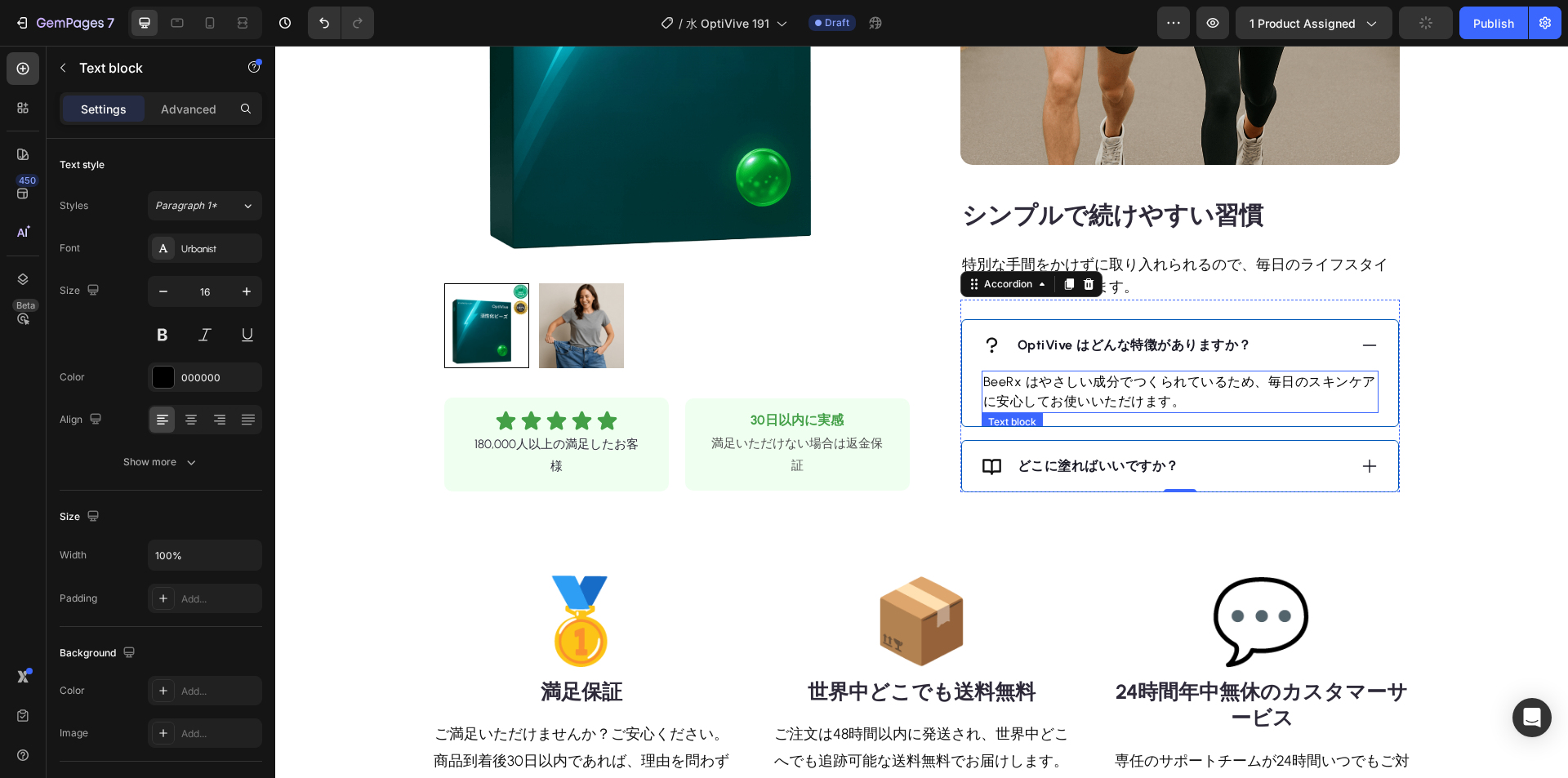
click at [1115, 383] on p "BeeRx はやさしい成分でつくられているため、毎日のスキンケアに安心してお使いいただけます。" at bounding box center [1180, 392] width 394 height 39
drag, startPoint x: 1297, startPoint y: 451, endPoint x: 1198, endPoint y: 465, distance: 100.0
click at [1297, 451] on div "どこに塗ればいいですか？" at bounding box center [1180, 465] width 436 height 51
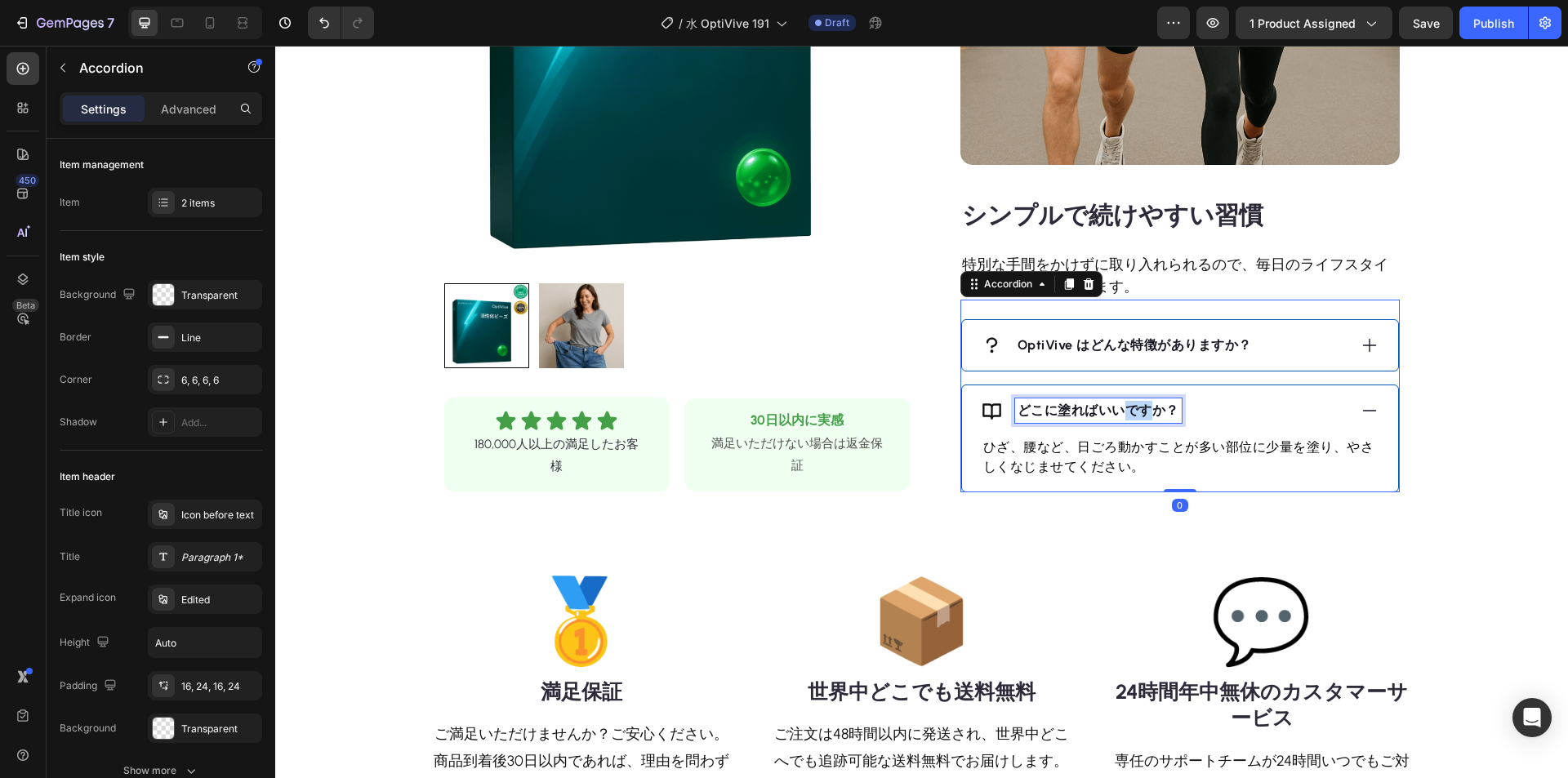
click at [1129, 410] on strong "どこに塗ればいいですか？" at bounding box center [1098, 410] width 162 height 15
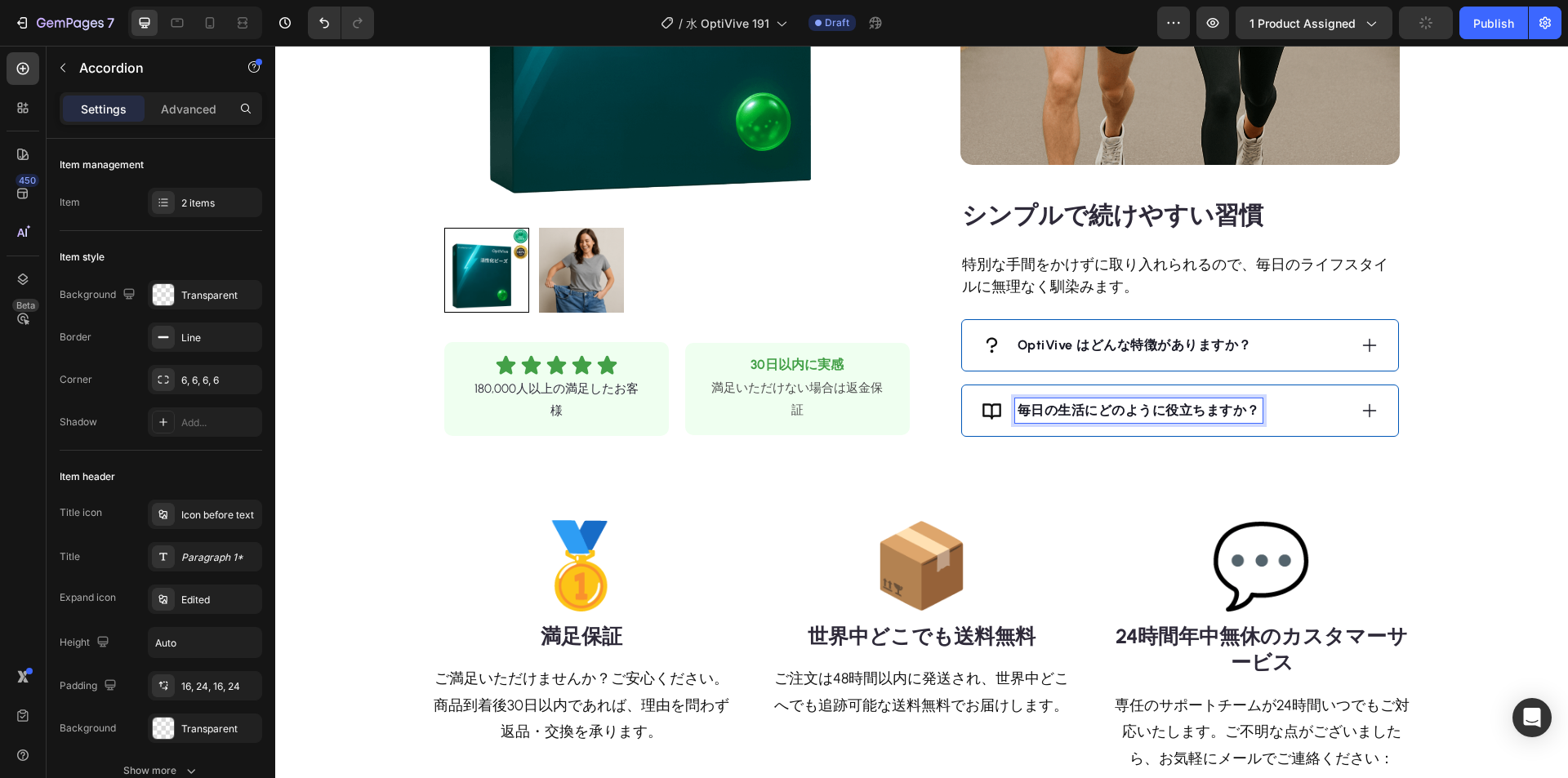
click at [1334, 412] on div "毎日の生活にどのように役立ちますか？" at bounding box center [1164, 410] width 366 height 25
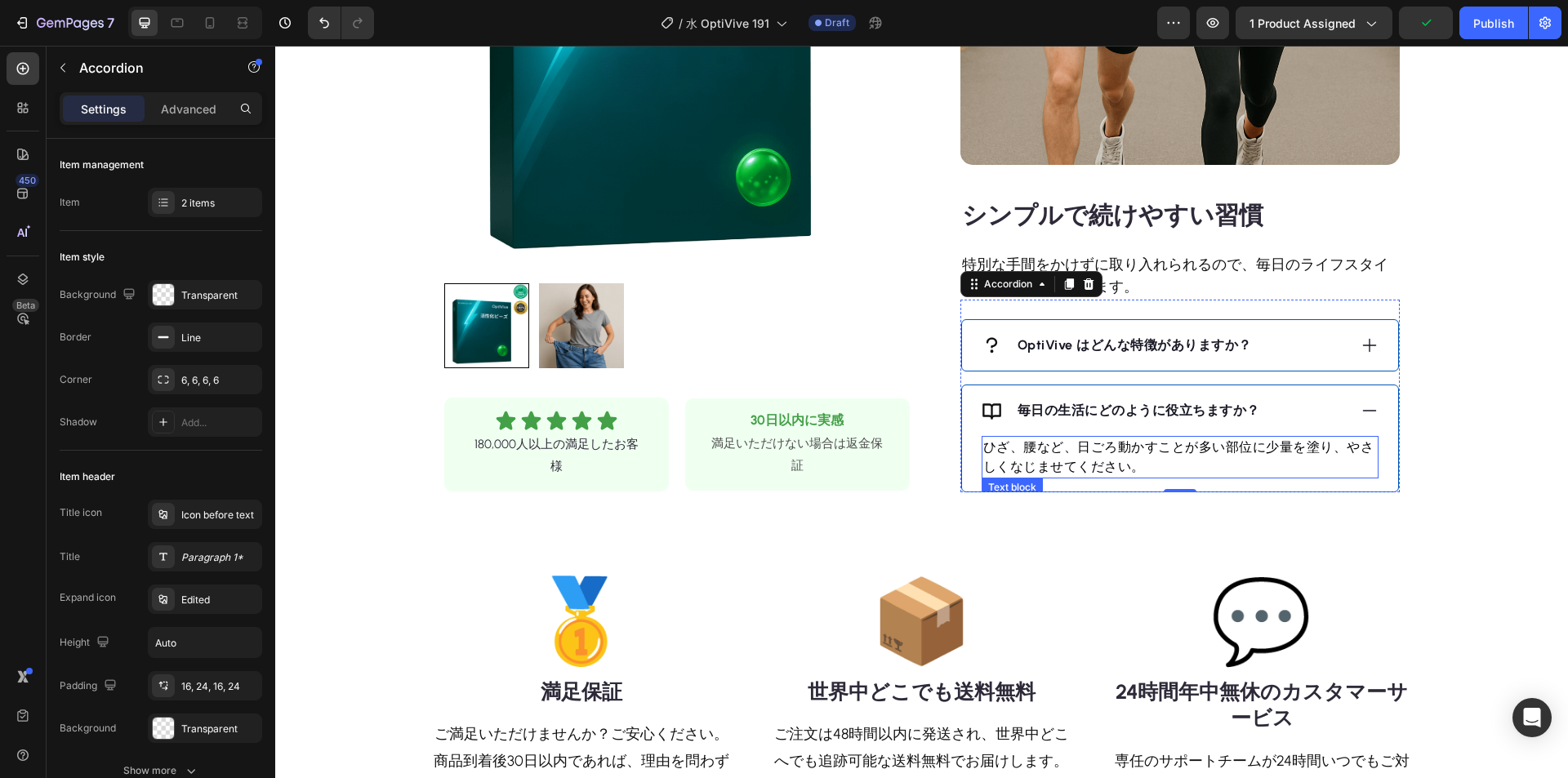
click at [1202, 446] on p "ひざ、腰など、日ごろ動かすことが多い部位に少量を塗り、やさしくなじませてください。" at bounding box center [1180, 457] width 394 height 39
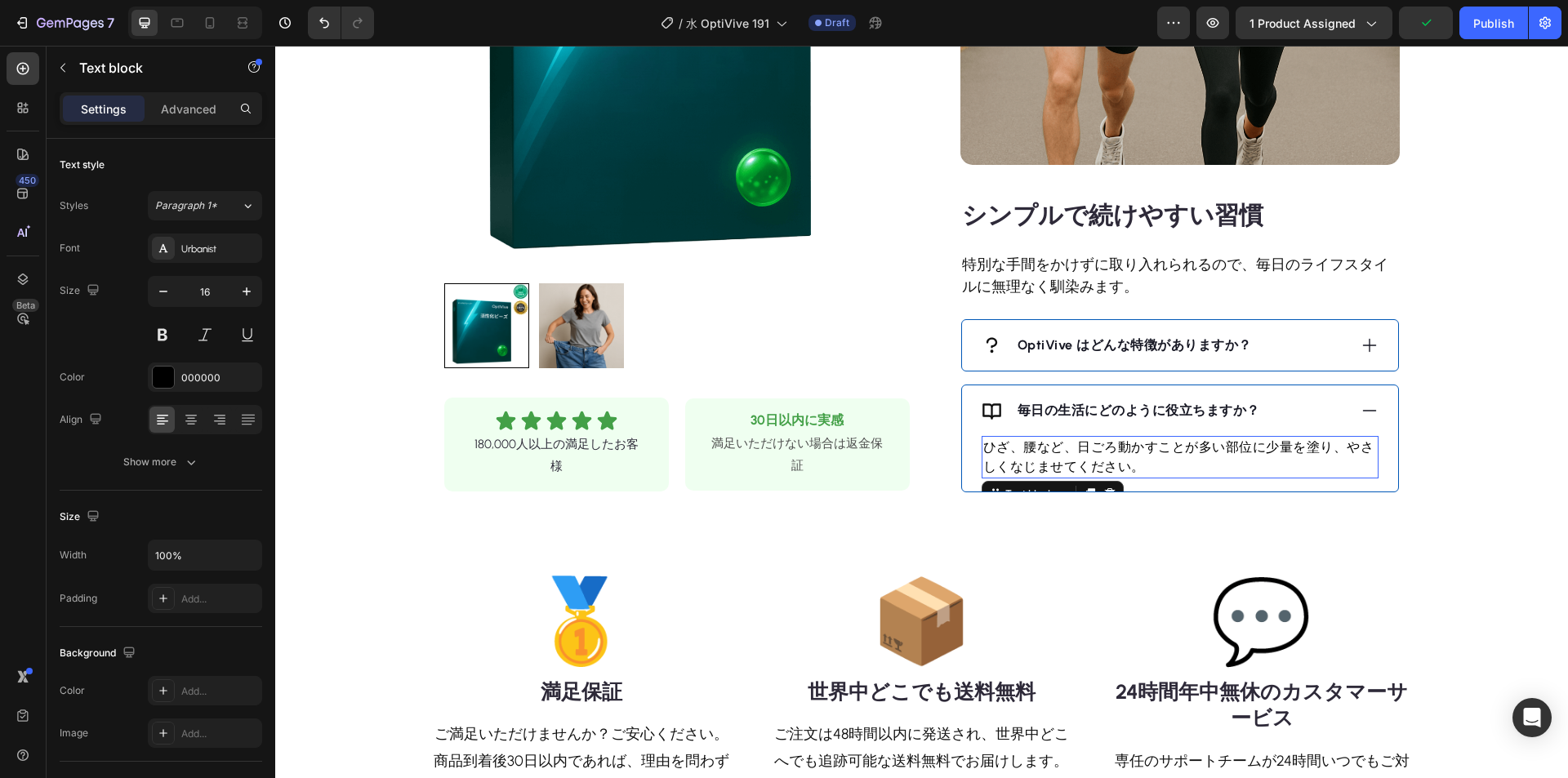
click at [1205, 446] on p "ひざ、腰など、日ごろ動かすことが多い部位に少量を塗り、やさしくなじませてください。" at bounding box center [1180, 457] width 394 height 39
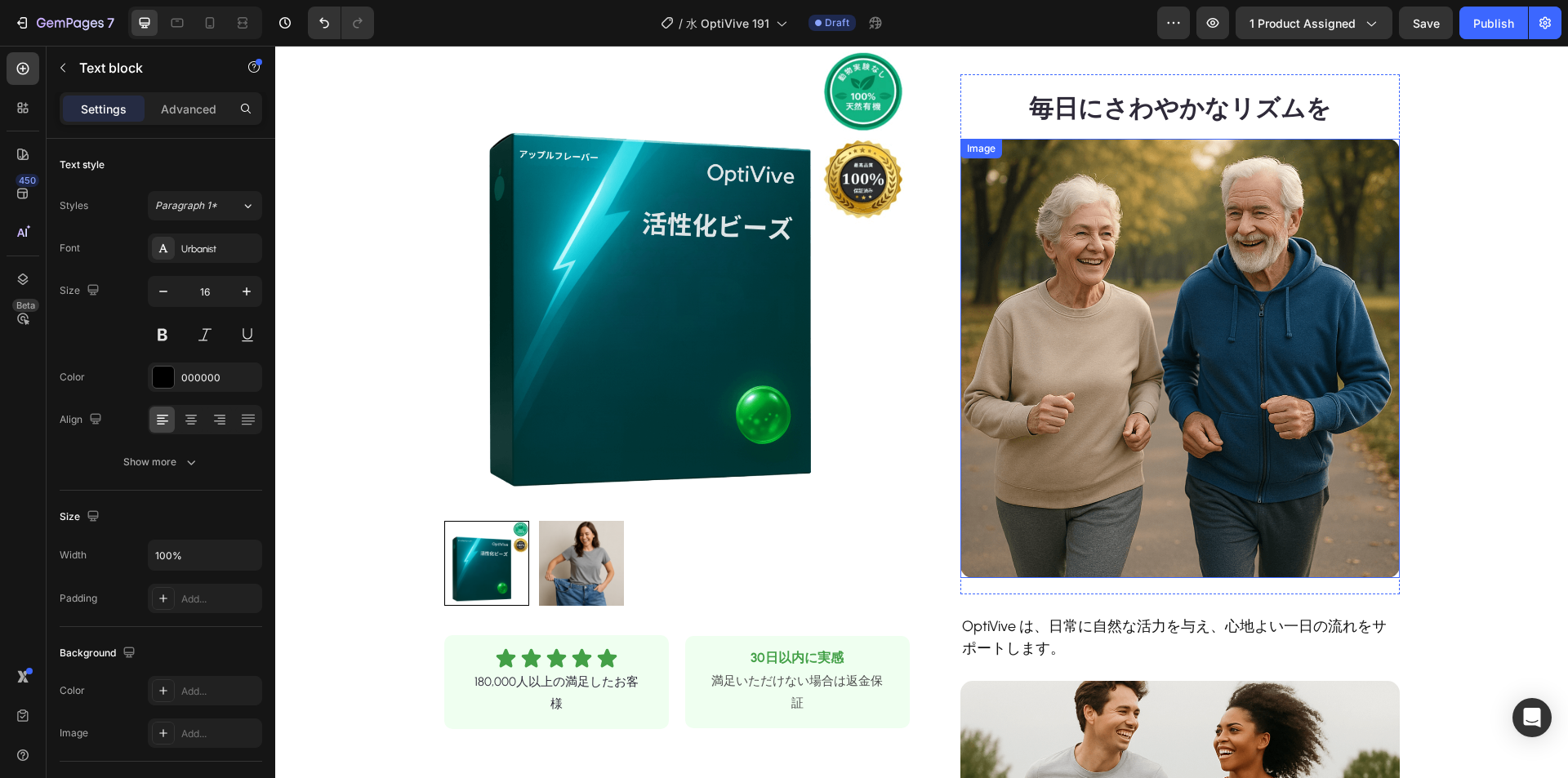
scroll to position [408, 0]
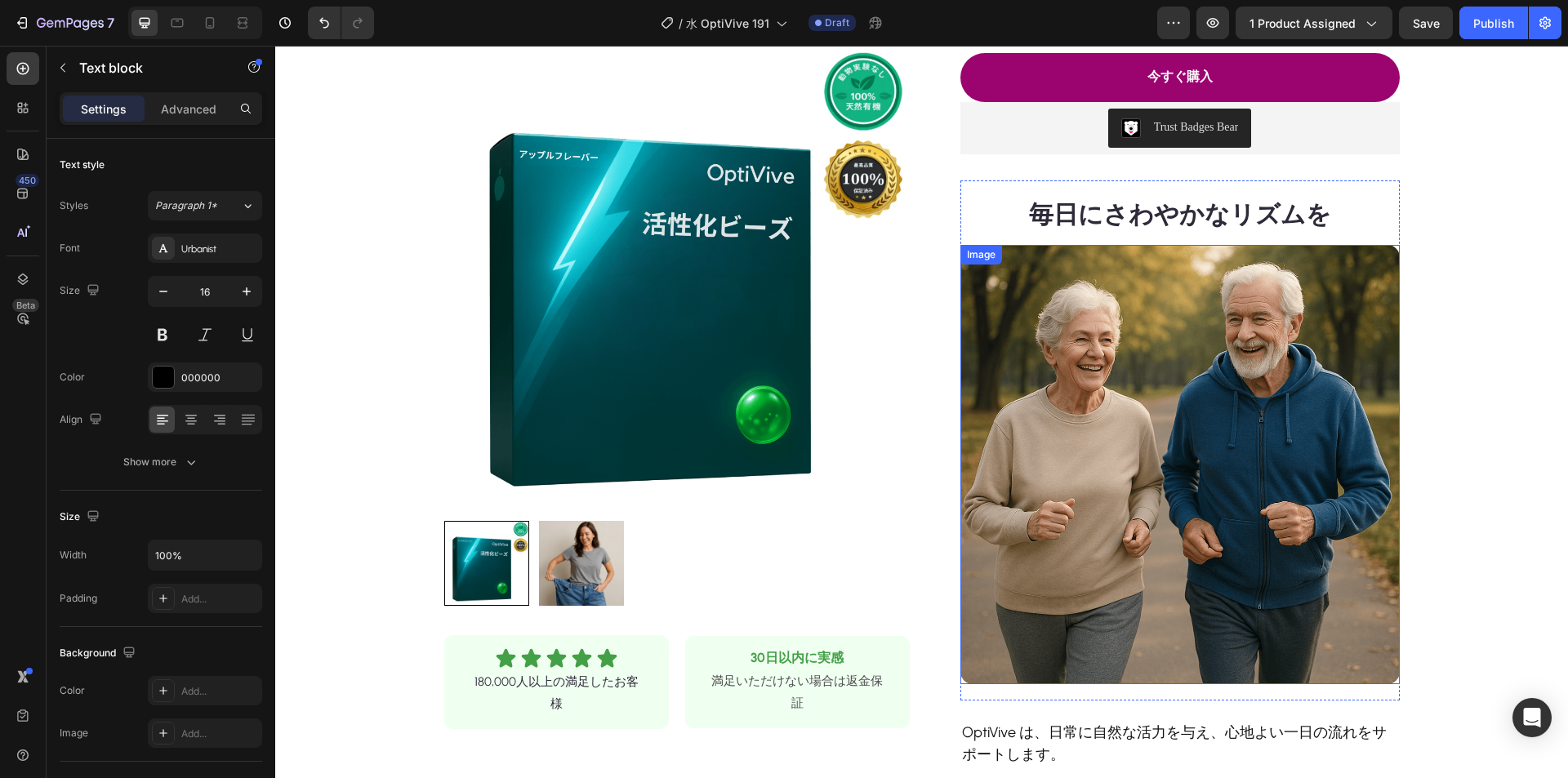
click at [1121, 336] on img at bounding box center [1180, 464] width 439 height 439
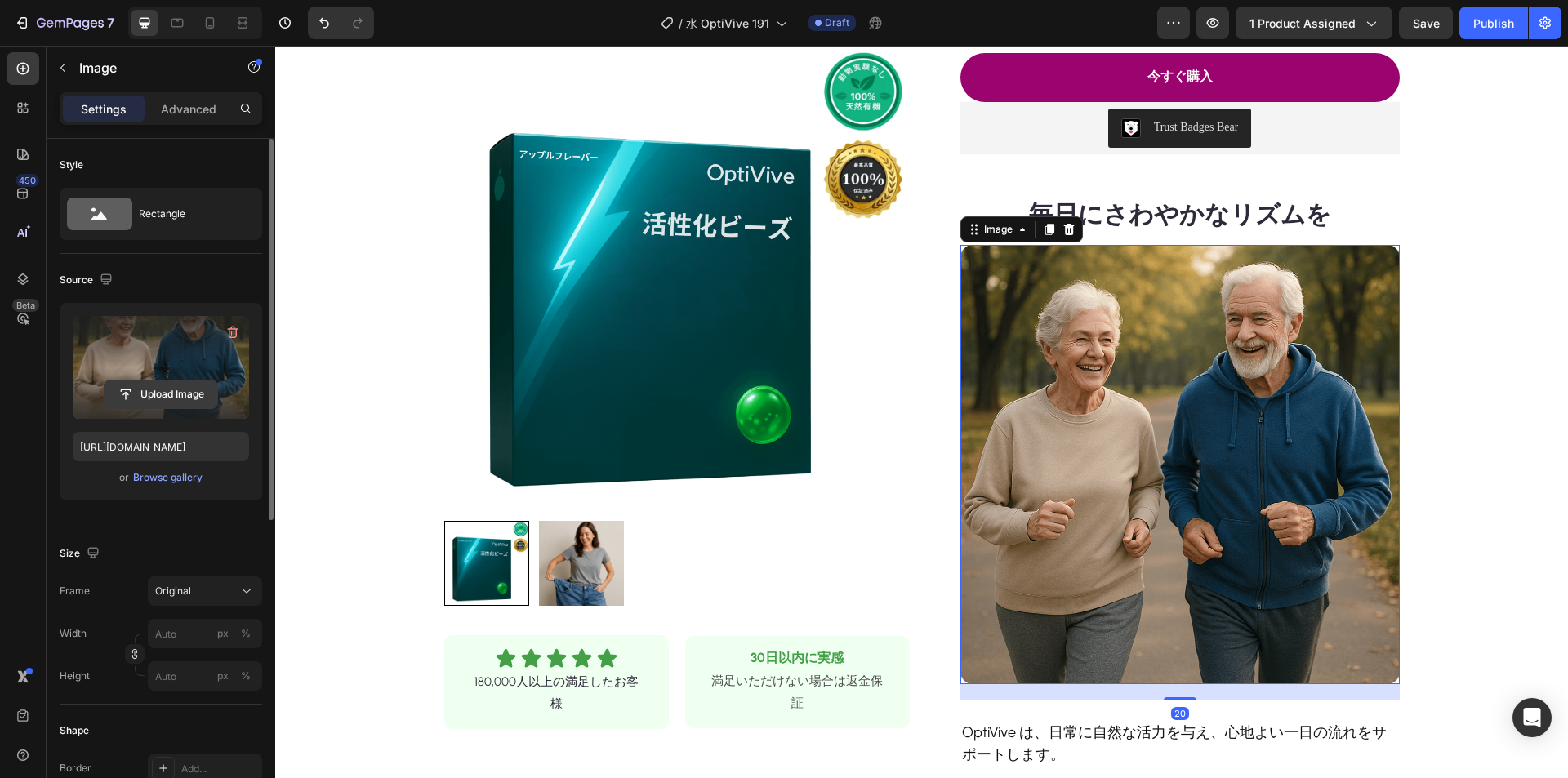
click at [163, 398] on input "file" at bounding box center [160, 394] width 112 height 27
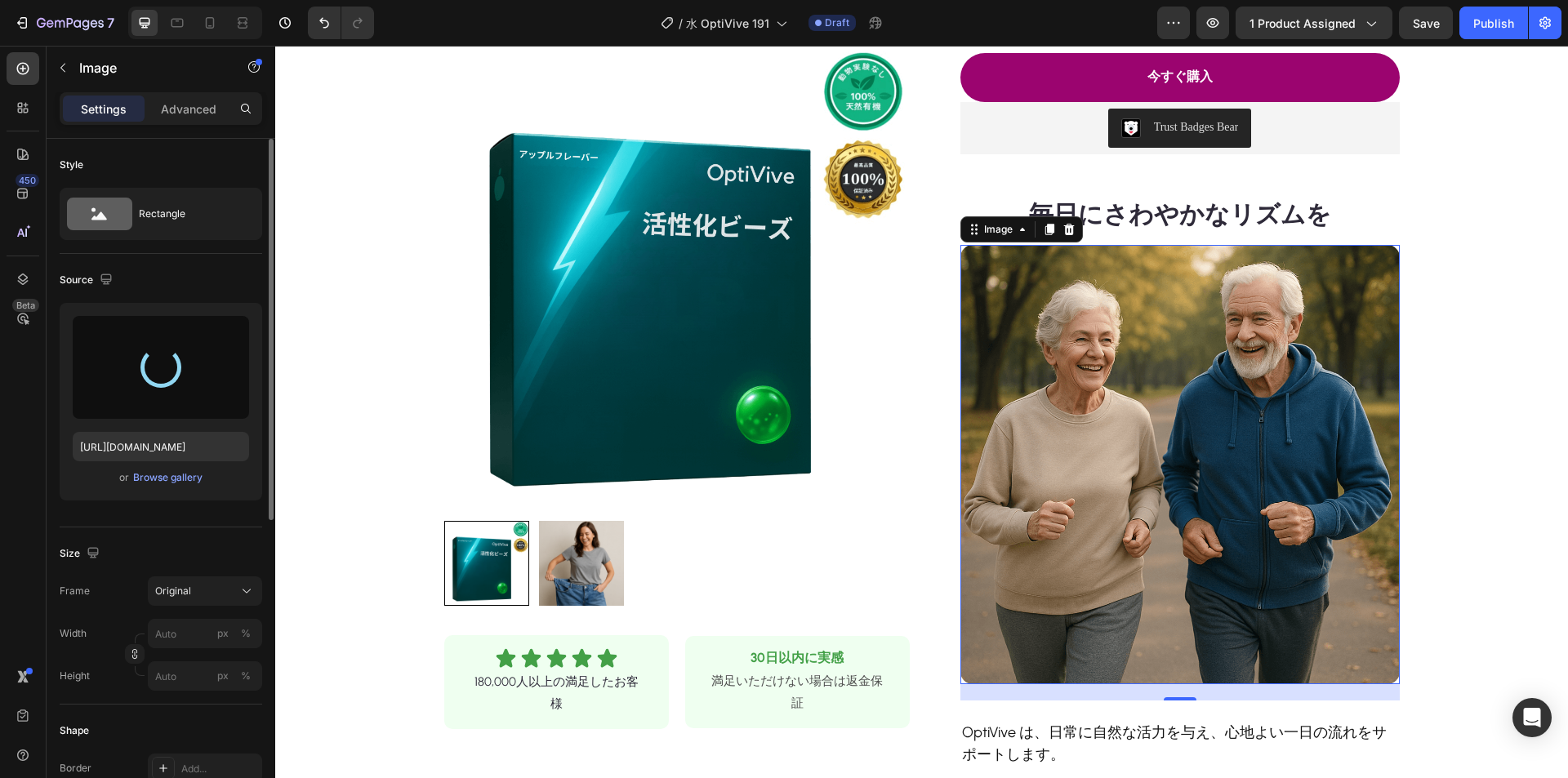
type input "[URL][DOMAIN_NAME]"
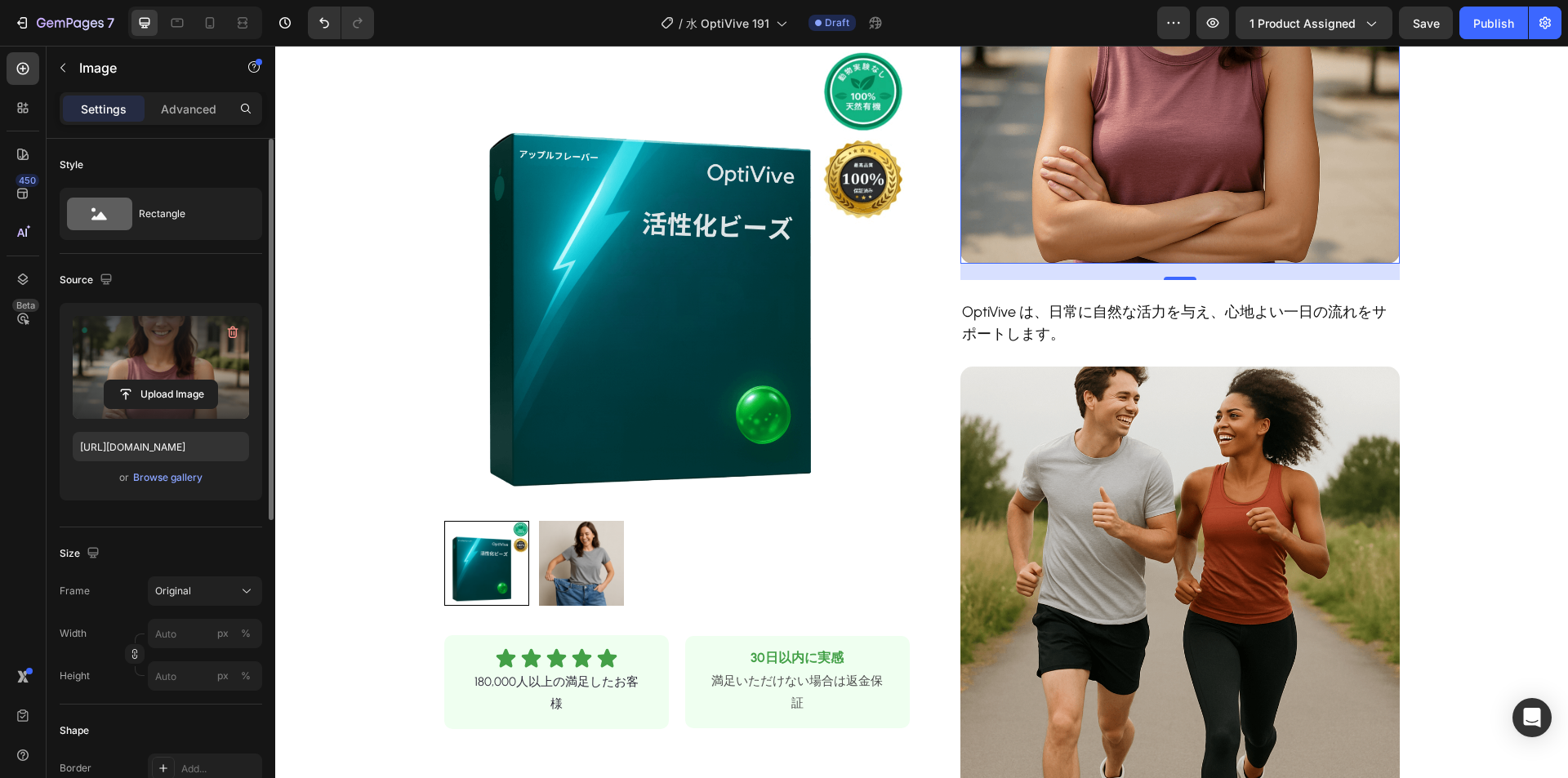
scroll to position [898, 0]
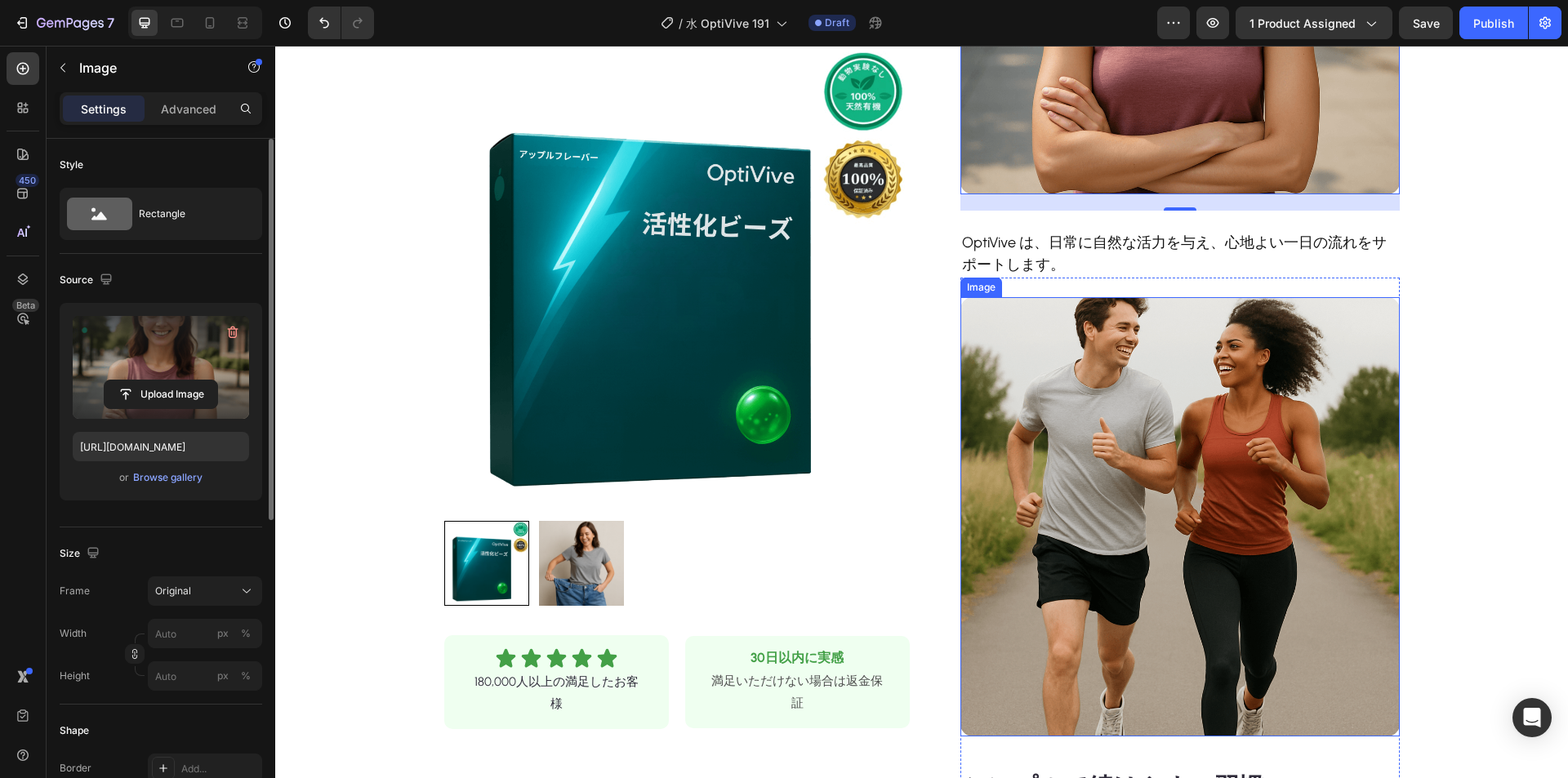
click at [1194, 471] on img at bounding box center [1180, 517] width 439 height 439
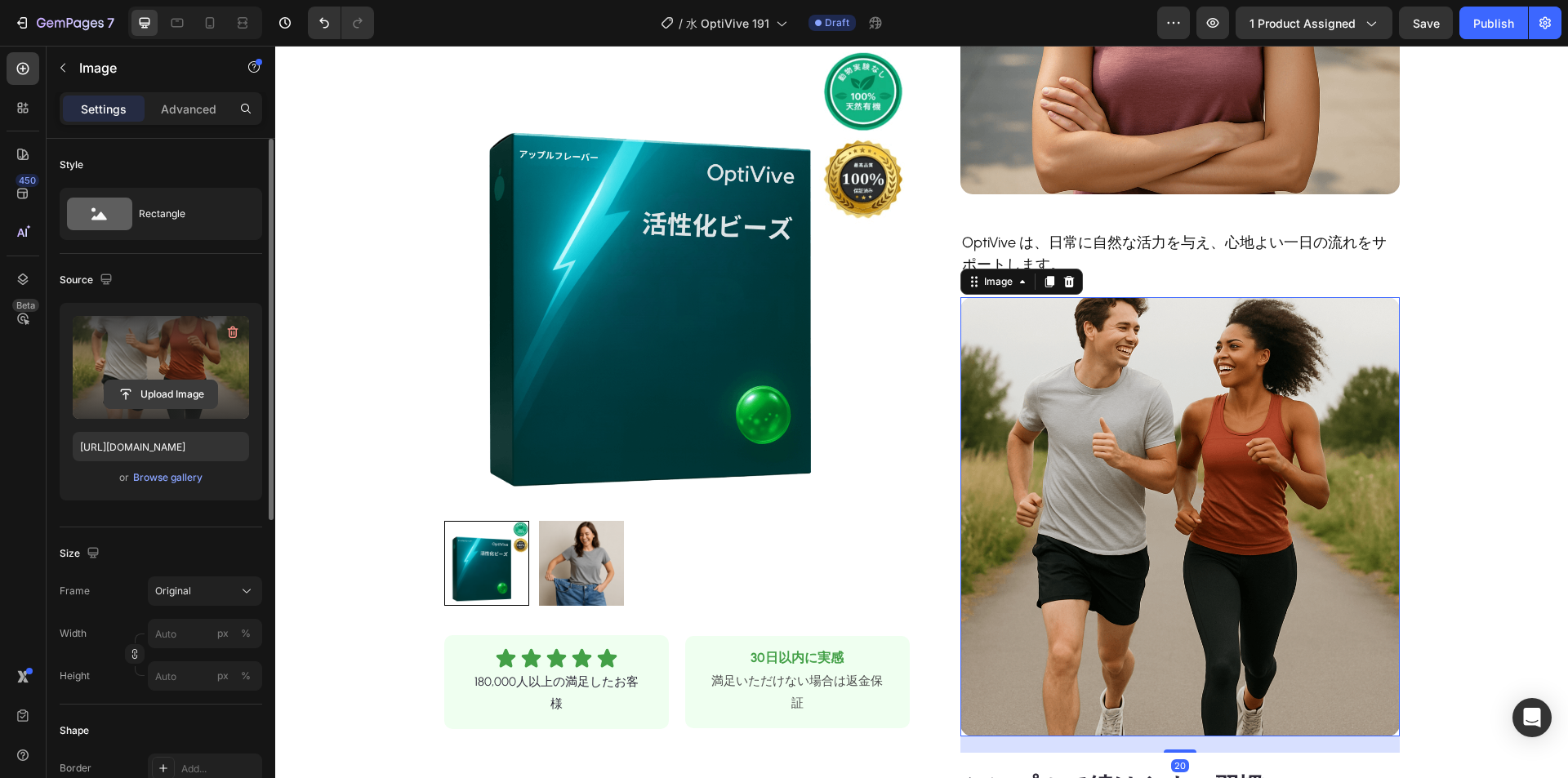
click at [181, 382] on input "file" at bounding box center [160, 394] width 112 height 27
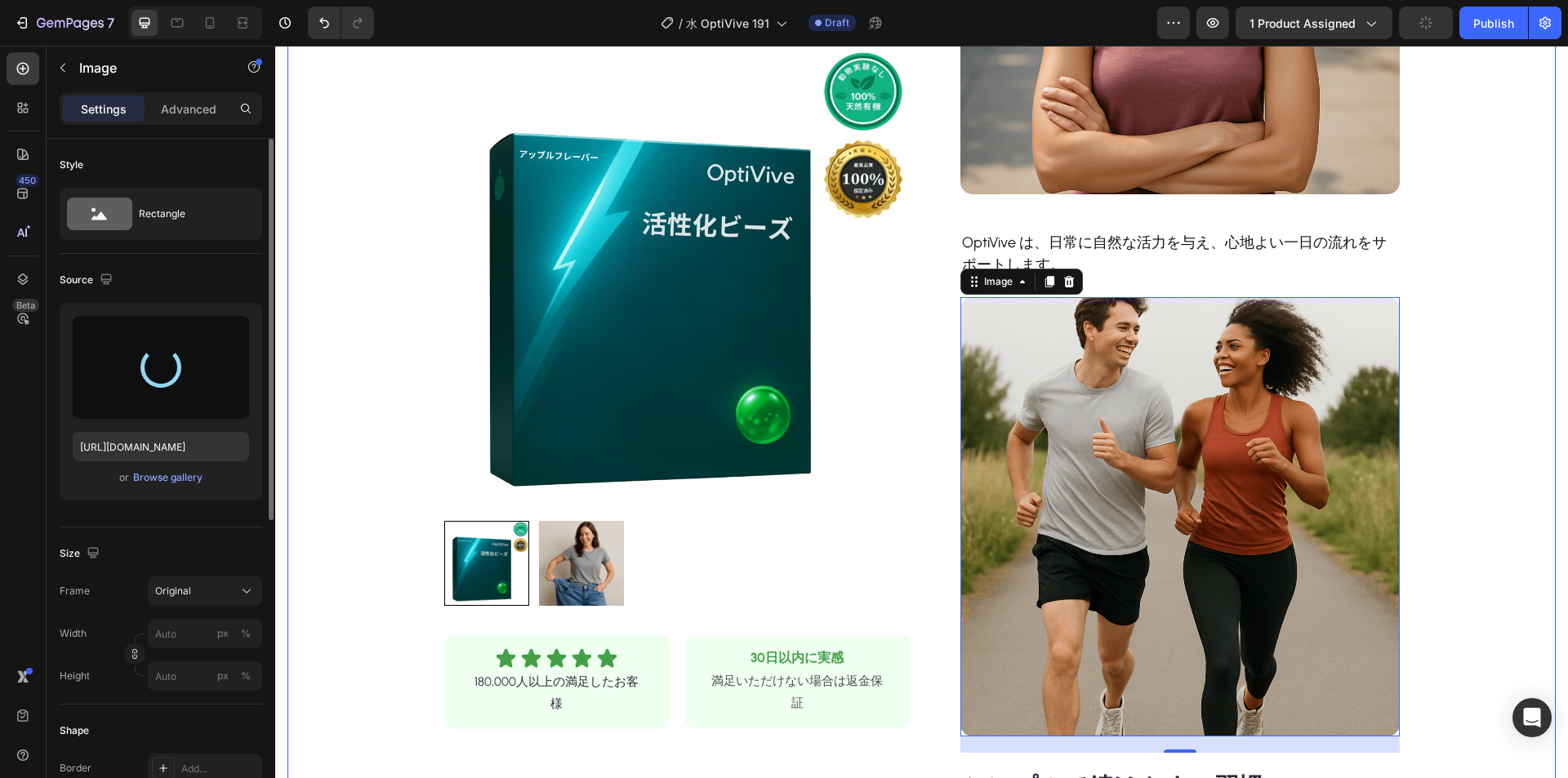
type input "[URL][DOMAIN_NAME]"
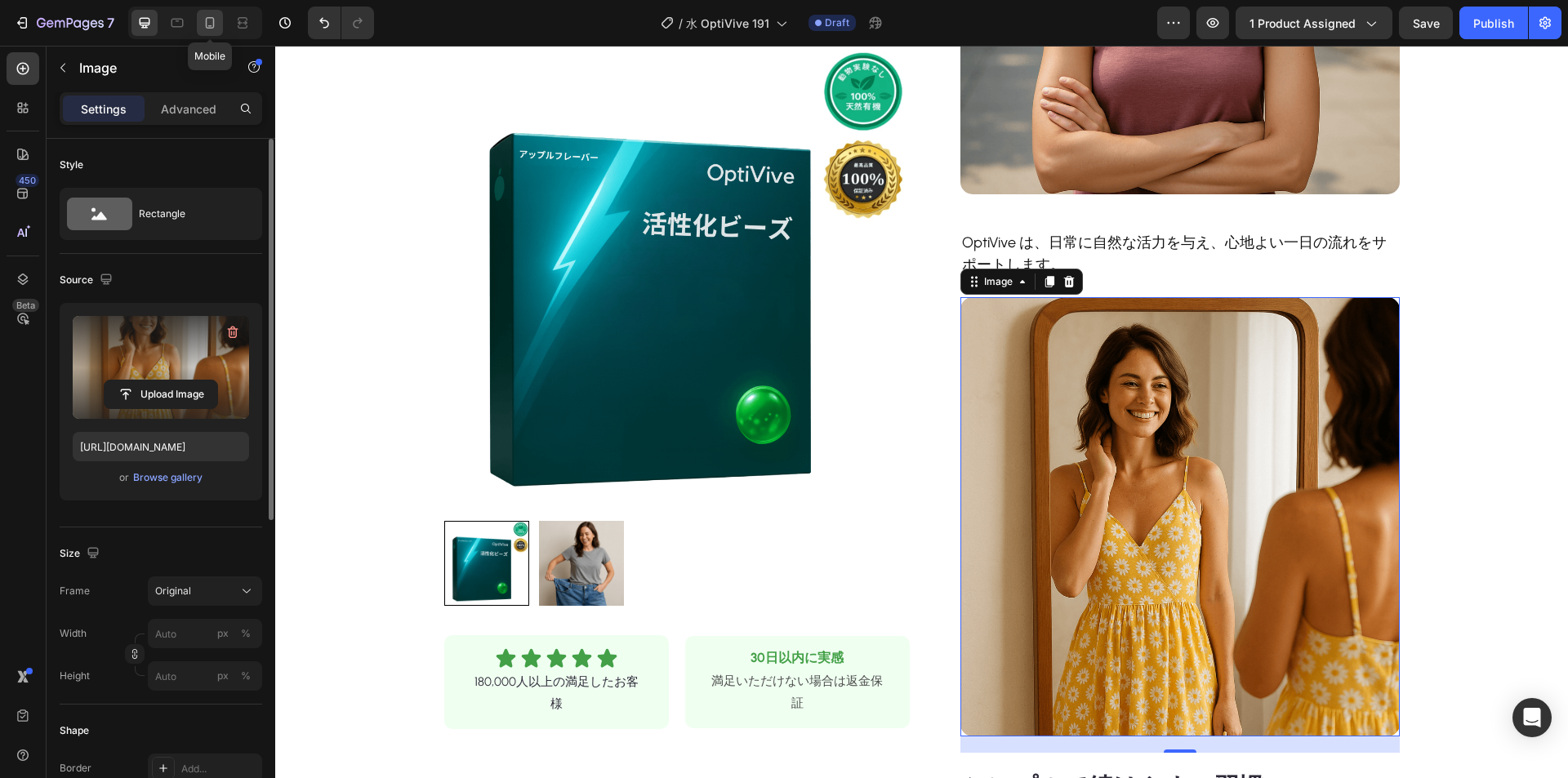
click at [215, 26] on icon at bounding box center [209, 22] width 16 height 16
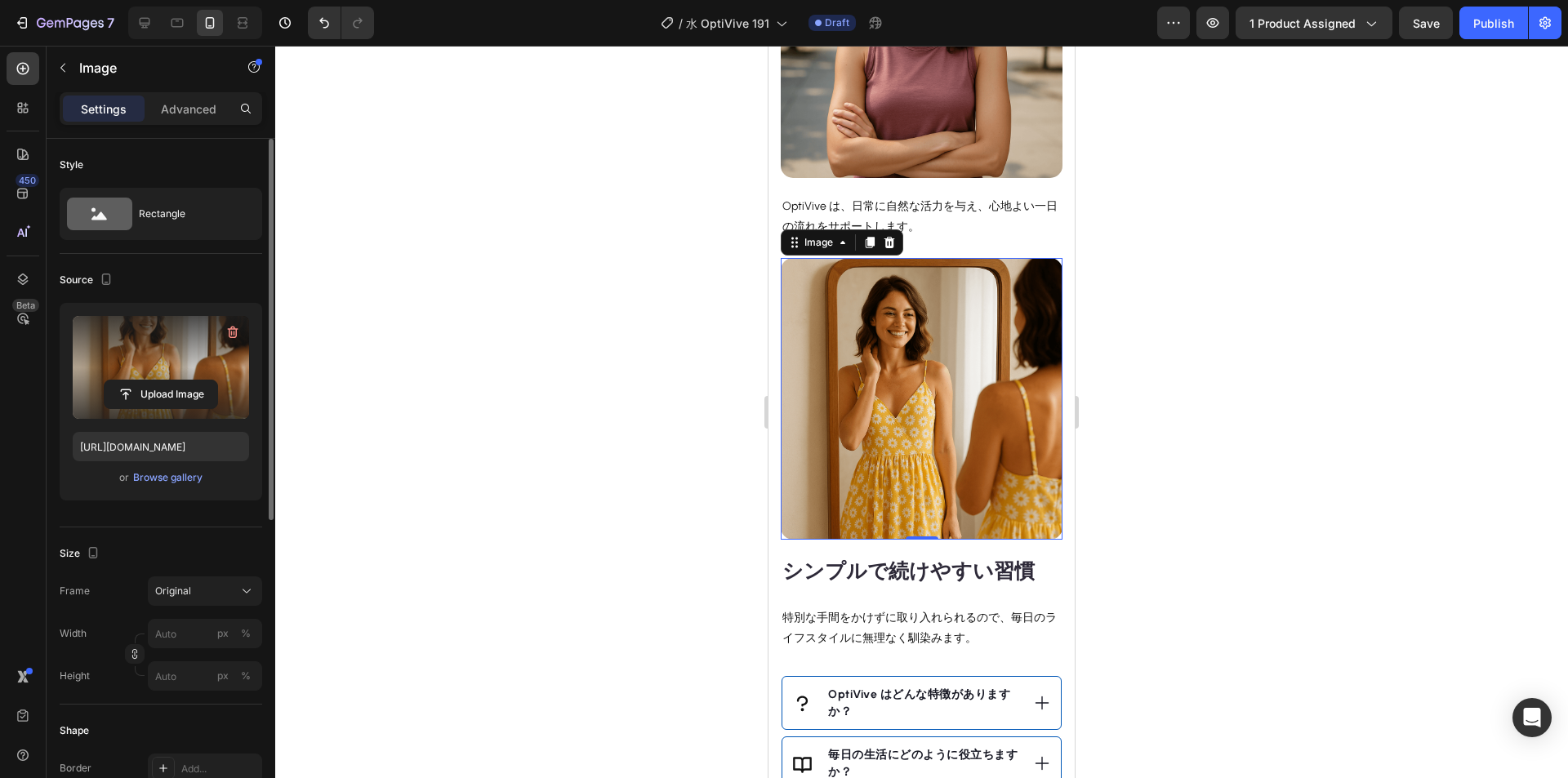
scroll to position [1356, 0]
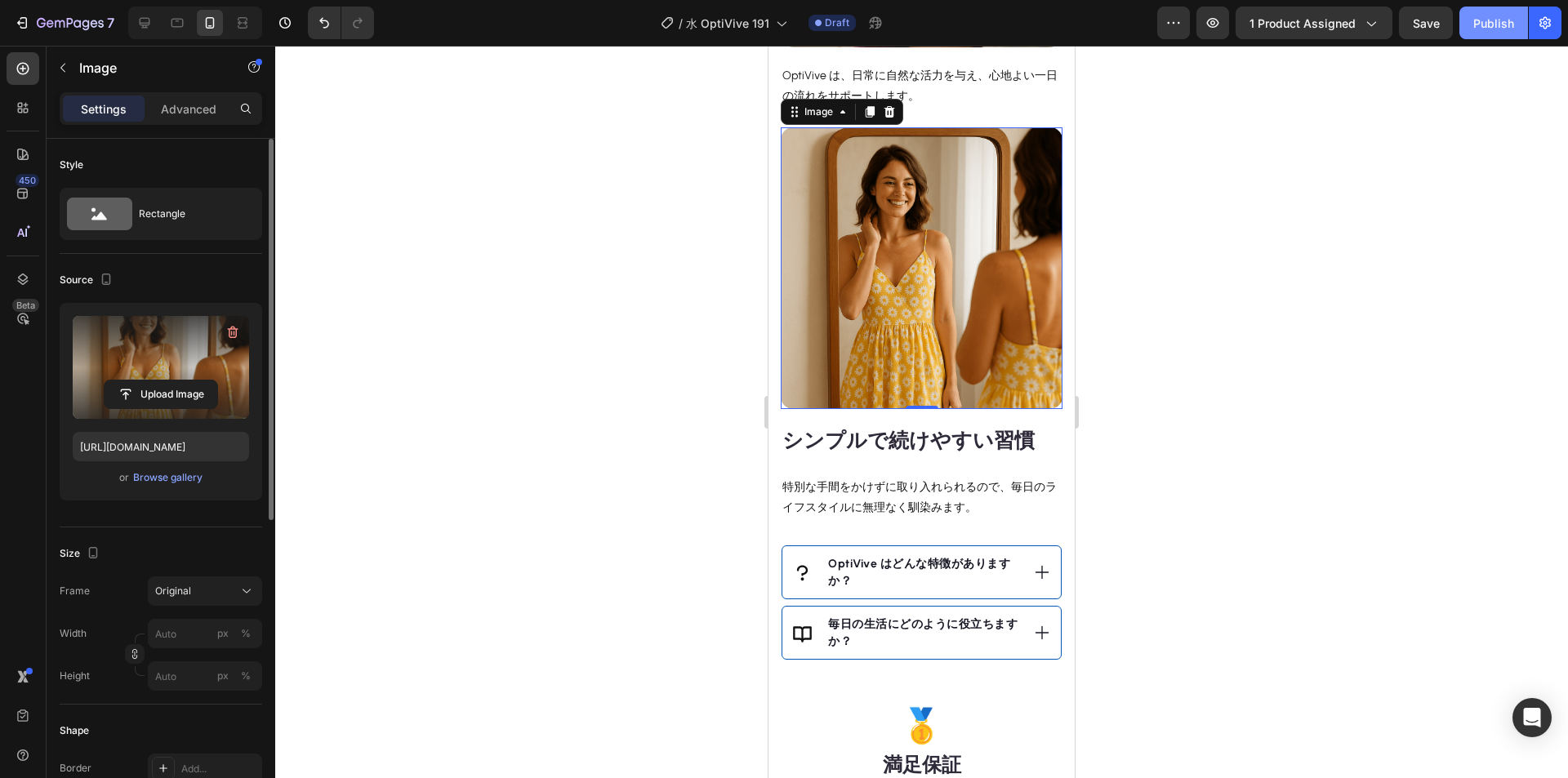
click at [1483, 28] on div "Publish" at bounding box center [1493, 23] width 41 height 17
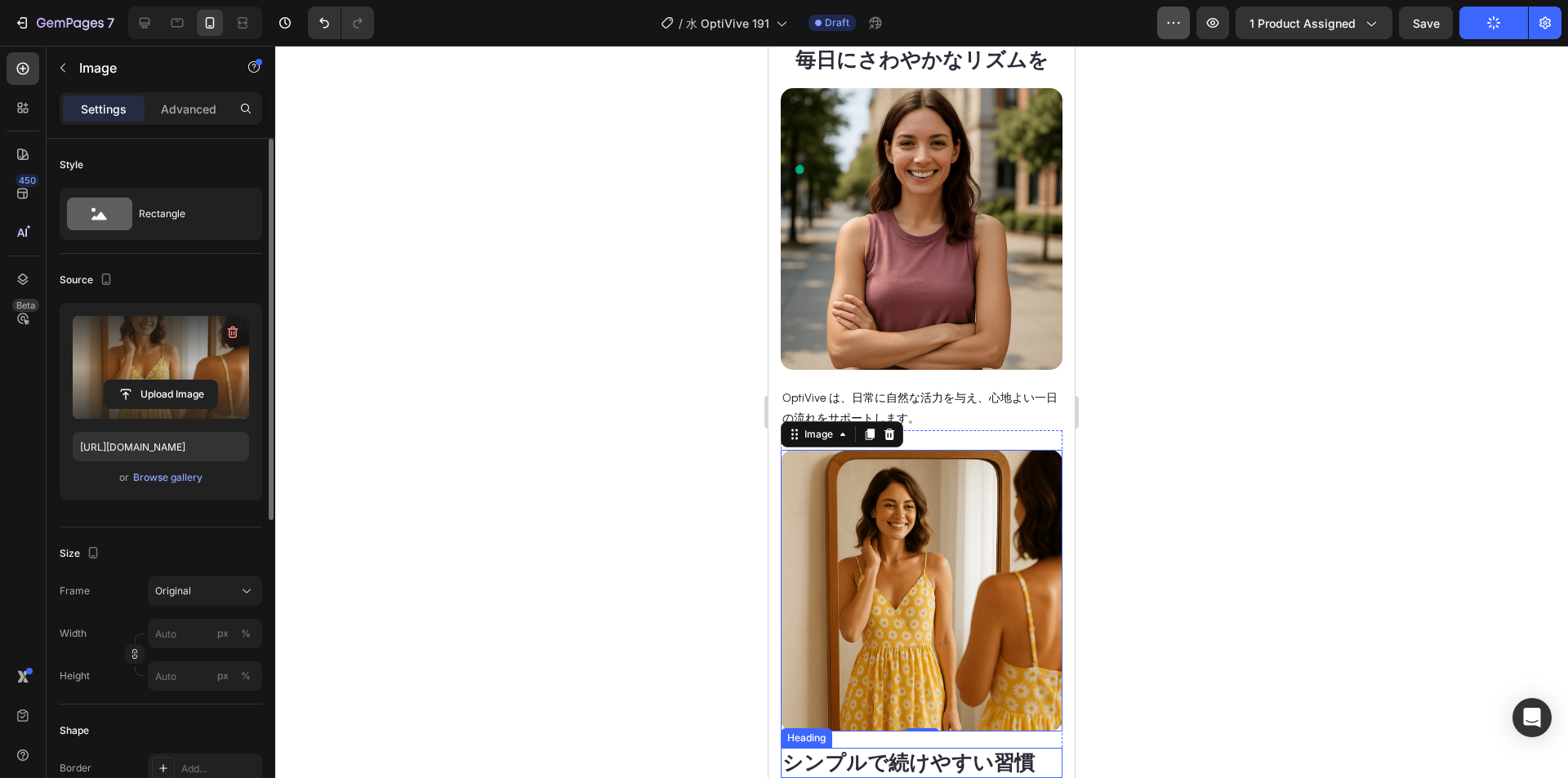
scroll to position [1029, 0]
